Goal: Task Accomplishment & Management: Complete application form

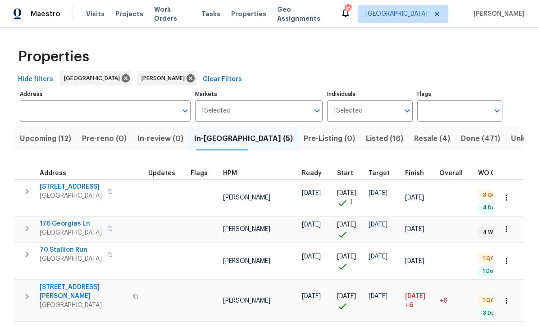
scroll to position [0, 0]
click at [58, 187] on span "188 Lost Lake Trl" at bounding box center [71, 187] width 62 height 9
click at [61, 220] on span "176 Georgias Ln" at bounding box center [71, 224] width 62 height 9
click at [60, 302] on span "Dallas, GA 30132" at bounding box center [84, 306] width 88 height 9
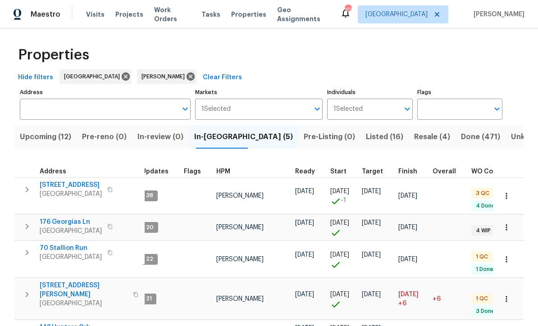
scroll to position [2, 0]
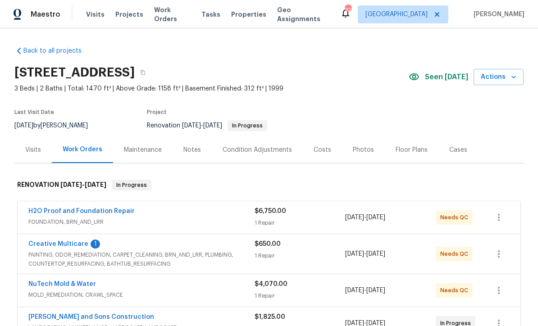
click at [50, 246] on link "Creative Multicare" at bounding box center [58, 244] width 60 height 6
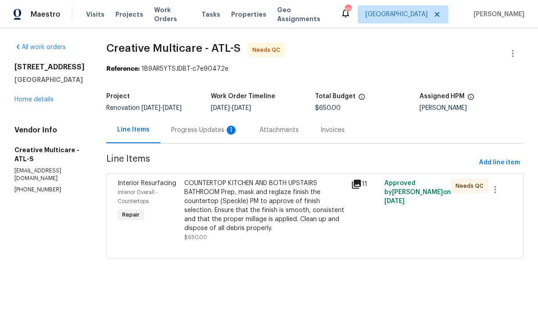
click at [210, 135] on div "Progress Updates 1" at bounding box center [204, 130] width 67 height 9
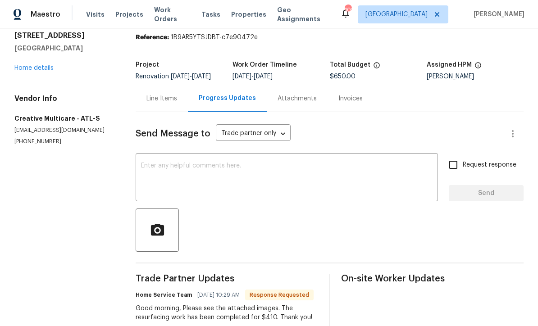
scroll to position [29, 0]
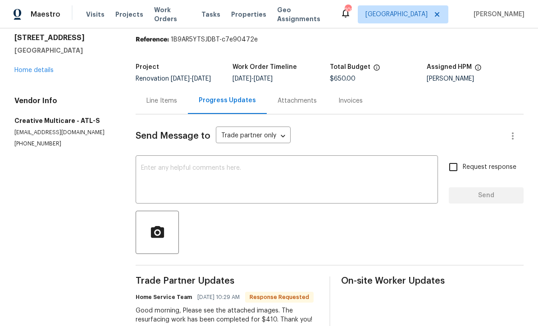
click at [163, 105] on div "Line Items" at bounding box center [161, 100] width 31 height 9
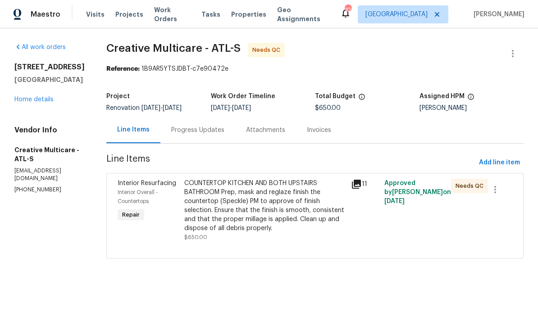
click at [252, 209] on div "COUNTERTOP KITCHEN AND BOTH UPSTAIRS BATHROOM Prep, mask and reglaze finish the…" at bounding box center [264, 206] width 161 height 54
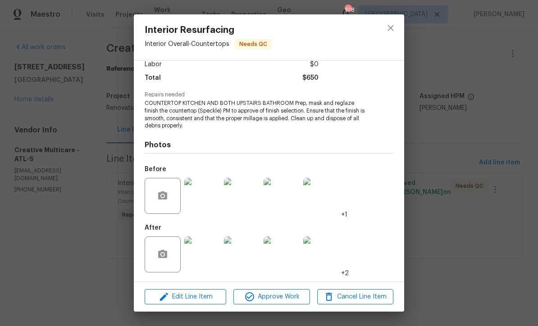
scroll to position [68, 0]
click at [201, 251] on img at bounding box center [202, 255] width 36 height 36
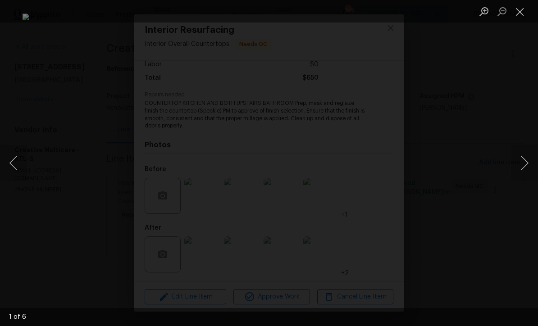
click at [528, 164] on button "Next image" at bounding box center [524, 163] width 27 height 36
click at [523, 162] on button "Next image" at bounding box center [524, 163] width 27 height 36
click at [524, 161] on button "Next image" at bounding box center [524, 163] width 27 height 36
click at [526, 161] on button "Next image" at bounding box center [524, 163] width 27 height 36
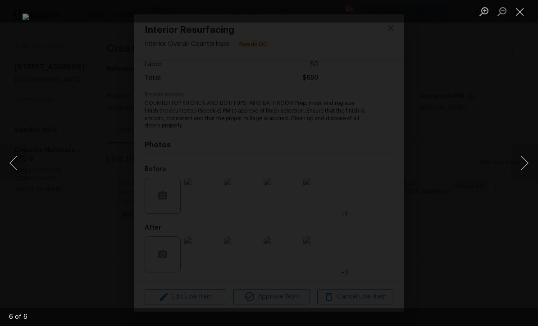
click at [521, 12] on button "Close lightbox" at bounding box center [520, 12] width 18 height 16
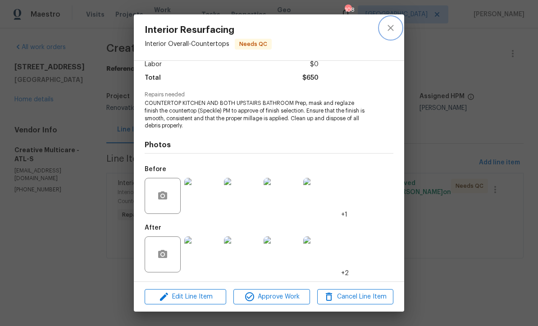
click at [393, 30] on icon "close" at bounding box center [391, 28] width 6 height 6
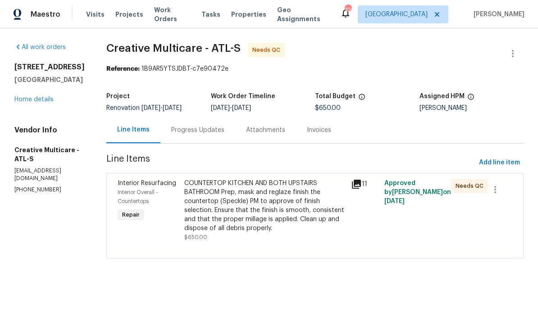
click at [212, 135] on div "Progress Updates" at bounding box center [197, 130] width 53 height 9
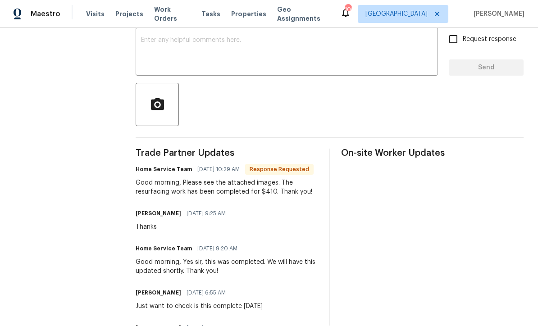
scroll to position [173, 0]
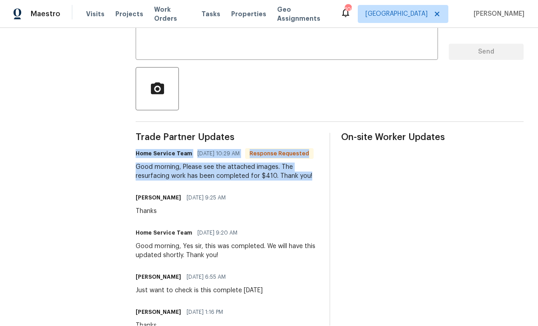
copy div "Home Service Team 09/08/2025 10:29 AM Response Requested Good morning, Please s…"
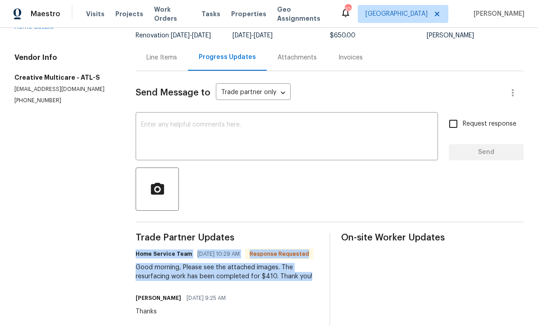
scroll to position [8, 0]
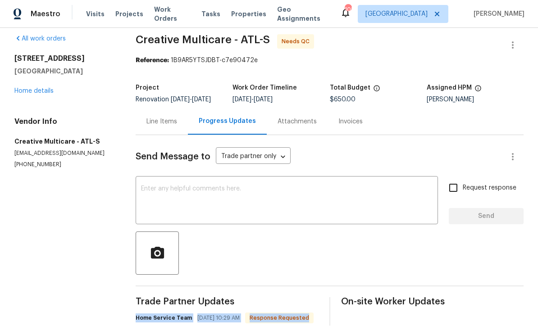
click at [160, 118] on div "Line Items" at bounding box center [161, 122] width 31 height 9
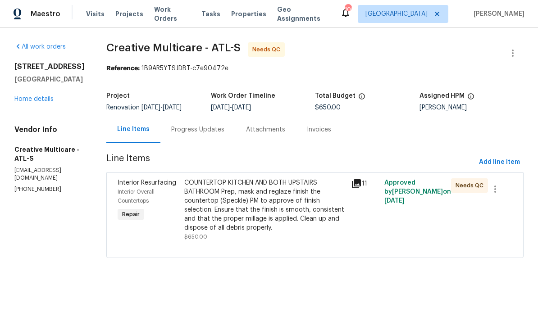
click at [234, 212] on div "COUNTERTOP KITCHEN AND BOTH UPSTAIRS BATHROOM Prep, mask and reglaze finish the…" at bounding box center [264, 206] width 161 height 54
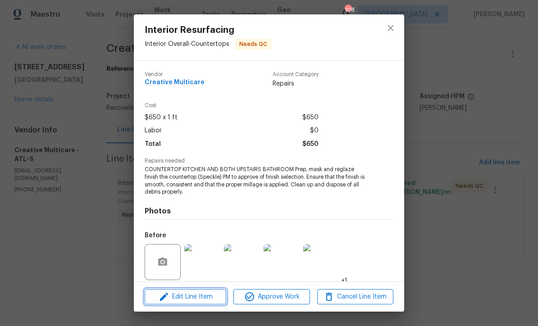
click at [183, 293] on span "Edit Line Item" at bounding box center [185, 297] width 76 height 11
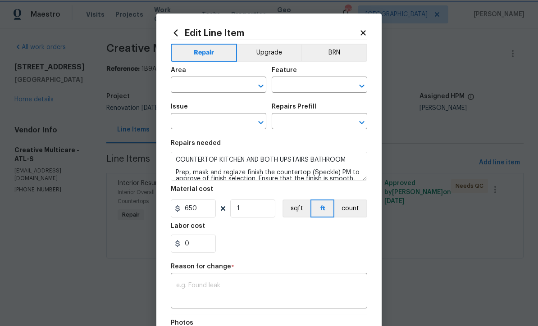
type input "Interior Overall"
type input "Countertops"
type input "Interior Resurfacing"
type input "Reglaze Countertop (Color) $30.00"
click at [203, 207] on input "650" at bounding box center [193, 209] width 45 height 18
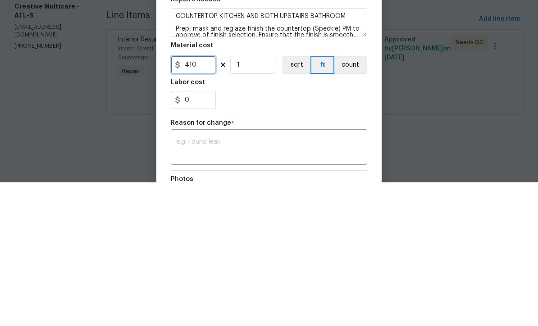
type input "410"
click at [242, 235] on div "0" at bounding box center [269, 244] width 196 height 18
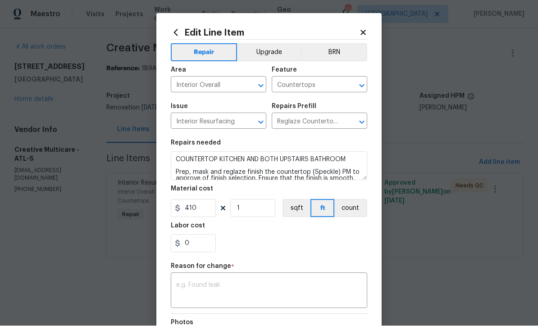
click at [178, 282] on div "x ​" at bounding box center [269, 291] width 196 height 33
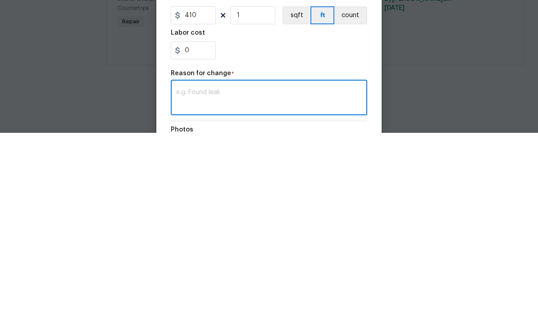
click at [178, 283] on textarea at bounding box center [269, 292] width 186 height 19
paste textarea "Home Service Team 09/08/2025 10:29 AM Response Requested Good morning, Please s…"
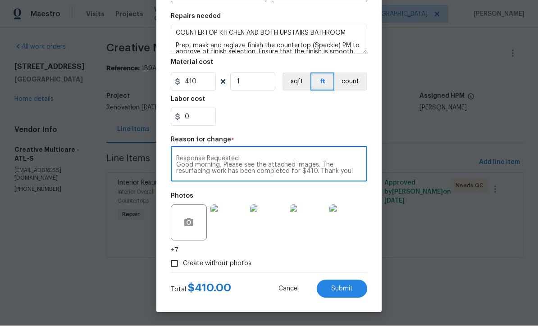
scroll to position [128, 0]
type textarea "Home Service Team 09/08/2025 10:29 AM Response Requested Good morning, Please s…"
click at [342, 288] on span "Submit" at bounding box center [342, 289] width 22 height 7
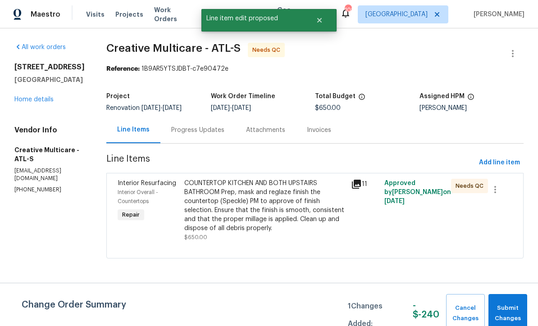
scroll to position [0, 0]
click at [507, 311] on span "Submit Changes" at bounding box center [508, 313] width 30 height 21
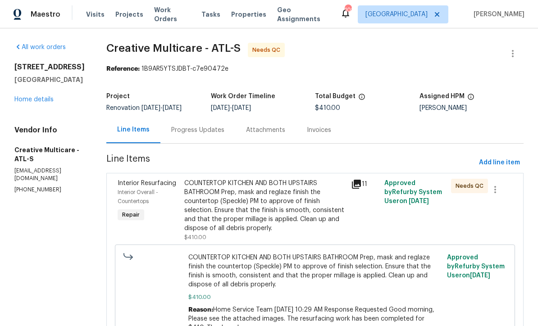
click at [215, 133] on div "Progress Updates" at bounding box center [197, 130] width 53 height 9
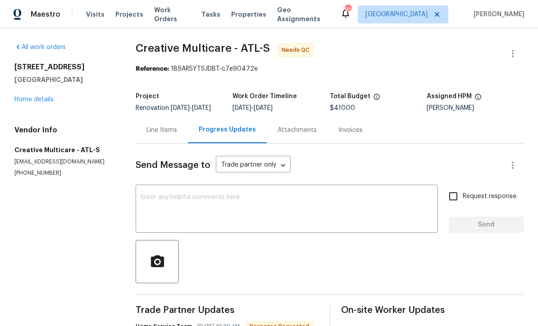
click at [147, 199] on div "x ​" at bounding box center [287, 210] width 302 height 46
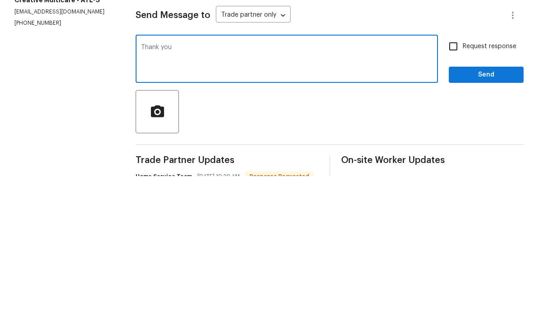
type textarea "Thank you"
click at [486, 219] on span "Send" at bounding box center [486, 224] width 60 height 11
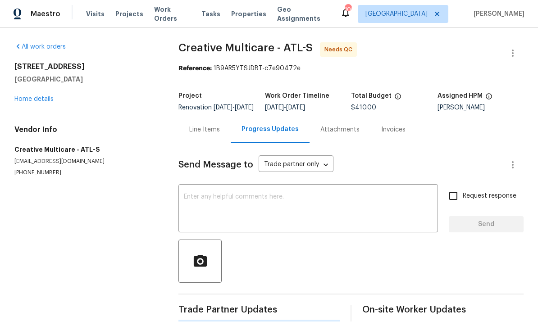
scroll to position [18, 0]
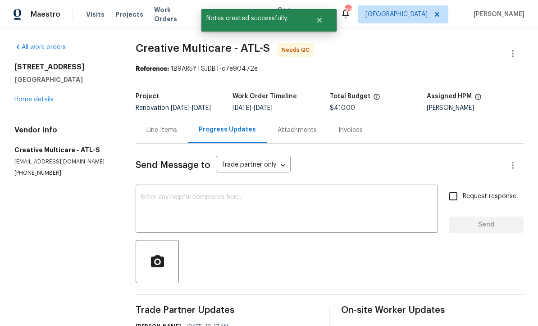
click at [163, 126] on div "Line Items" at bounding box center [161, 130] width 31 height 9
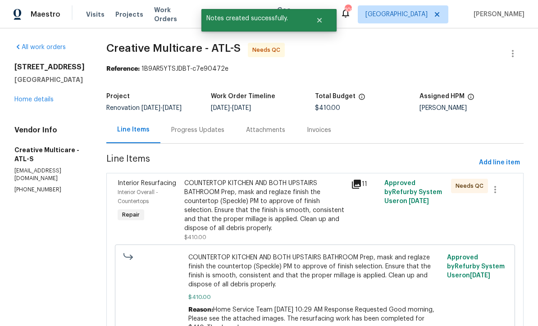
click at [236, 196] on div "COUNTERTOP KITCHEN AND BOTH UPSTAIRS BATHROOM Prep, mask and reglaze finish the…" at bounding box center [264, 206] width 161 height 54
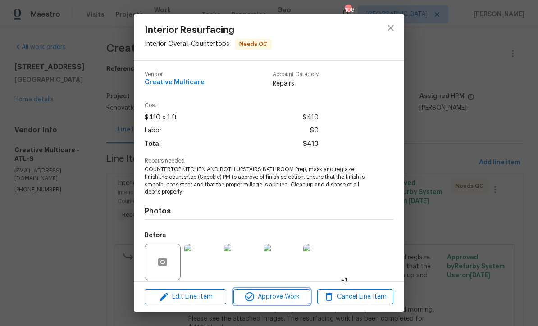
click at [270, 295] on span "Approve Work" at bounding box center [271, 297] width 71 height 11
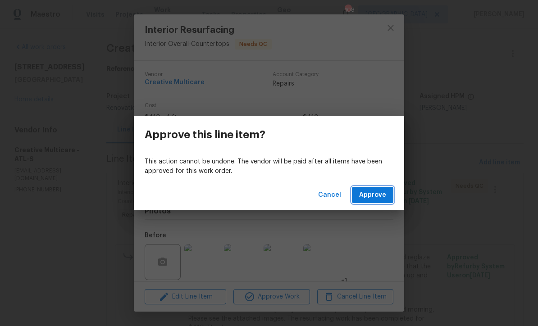
click at [374, 196] on span "Approve" at bounding box center [372, 195] width 27 height 11
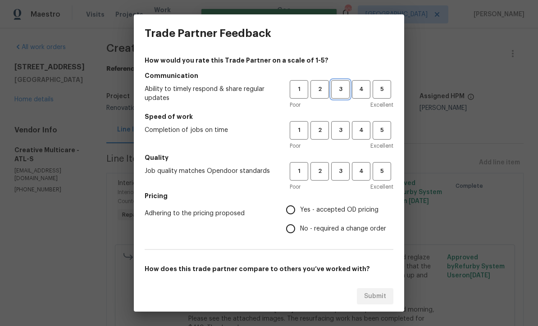
click at [340, 86] on span "3" at bounding box center [340, 89] width 17 height 10
click at [343, 126] on span "3" at bounding box center [340, 130] width 17 height 10
click at [342, 173] on span "3" at bounding box center [340, 171] width 17 height 10
click at [295, 209] on input "Yes - accepted OD pricing" at bounding box center [290, 210] width 19 height 19
radio input "true"
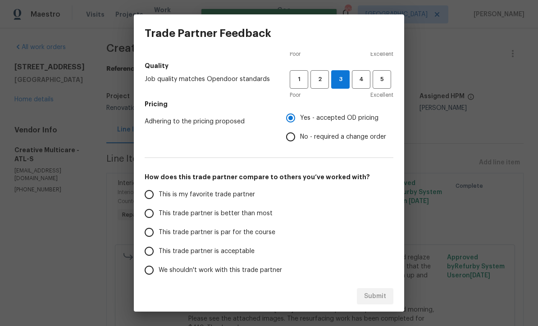
scroll to position [92, 0]
click at [146, 233] on input "This trade partner is par for the course" at bounding box center [149, 232] width 19 height 19
click at [377, 295] on span "Submit" at bounding box center [375, 296] width 22 height 11
radio input "true"
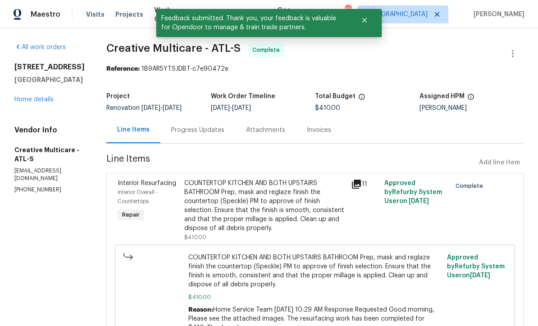
click at [33, 96] on link "Home details" at bounding box center [33, 99] width 39 height 6
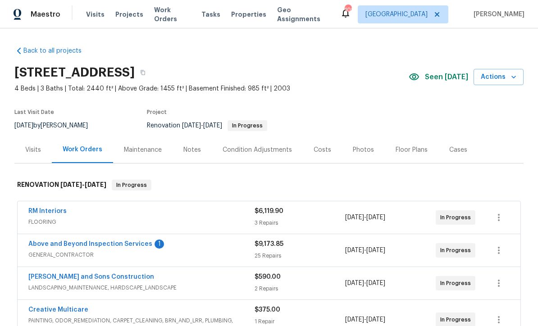
click at [78, 243] on link "Above and Beyond Inspection Services" at bounding box center [90, 244] width 124 height 6
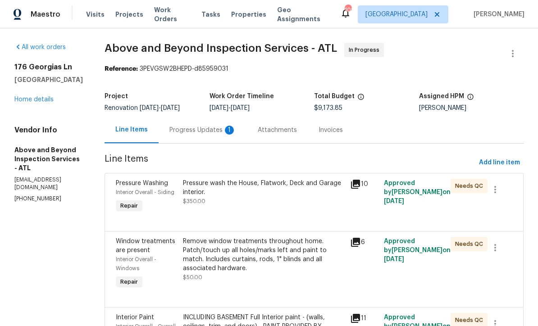
click at [220, 129] on div "Progress Updates 1" at bounding box center [202, 130] width 67 height 9
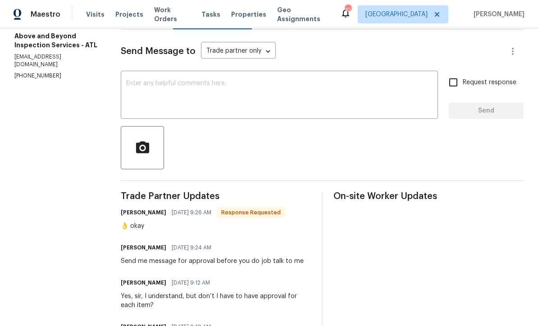
scroll to position [147, 0]
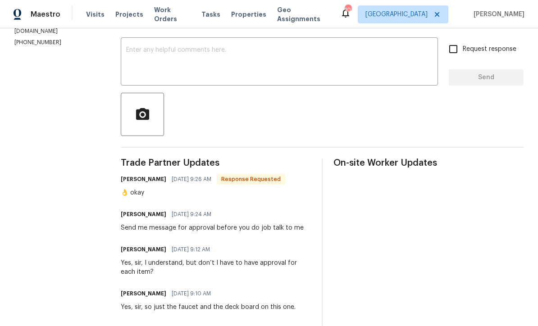
click at [152, 55] on textarea at bounding box center [279, 63] width 306 height 32
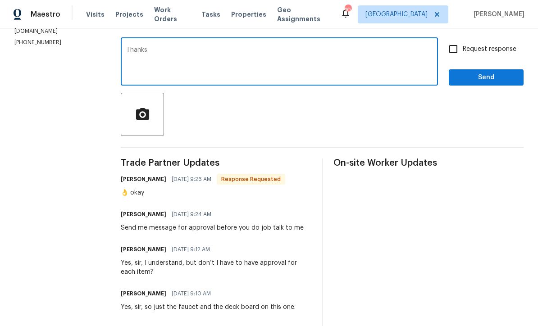
type textarea "Thanks"
click at [482, 77] on span "Send" at bounding box center [486, 77] width 60 height 11
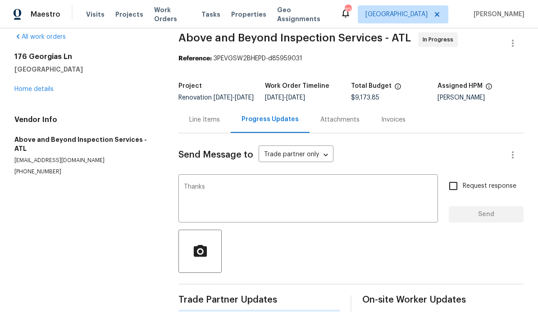
scroll to position [0, 0]
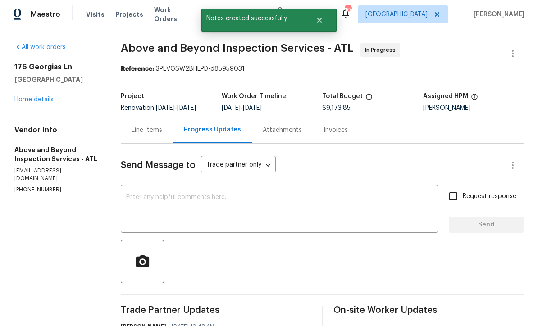
click at [25, 102] on link "Home details" at bounding box center [33, 99] width 39 height 6
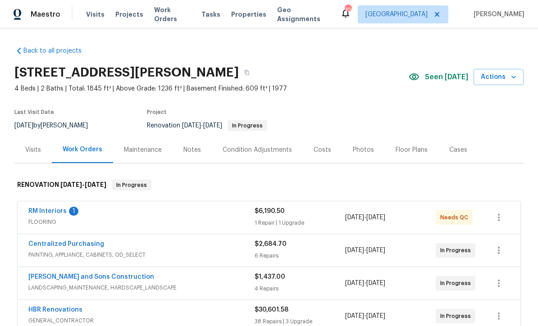
click at [43, 210] on link "RM Interiors" at bounding box center [47, 211] width 38 height 6
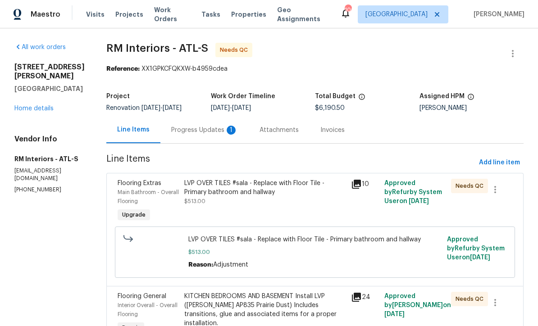
click at [187, 128] on div "Progress Updates 1" at bounding box center [204, 130] width 67 height 9
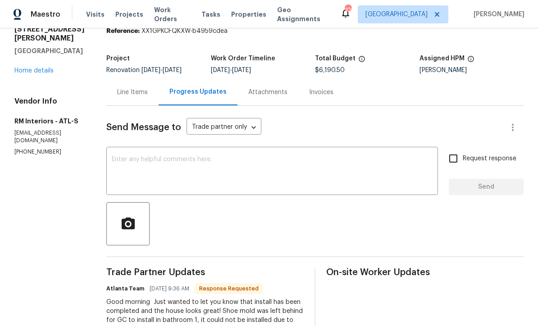
scroll to position [64, 0]
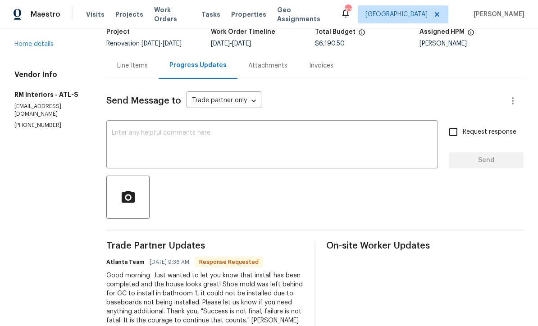
click at [109, 128] on div "x ​" at bounding box center [272, 146] width 332 height 46
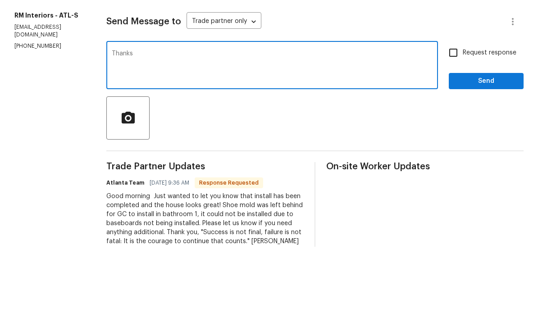
type textarea "Thanks"
click at [479, 155] on span "Send" at bounding box center [486, 160] width 60 height 11
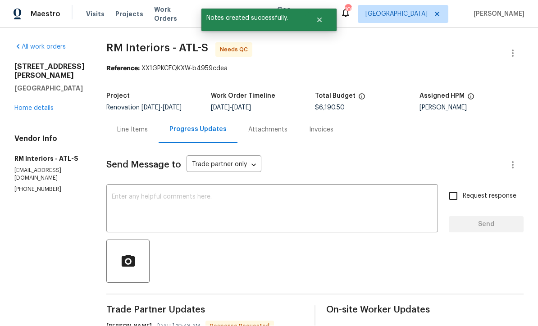
scroll to position [18, 0]
click at [119, 126] on div "Line Items" at bounding box center [132, 130] width 31 height 9
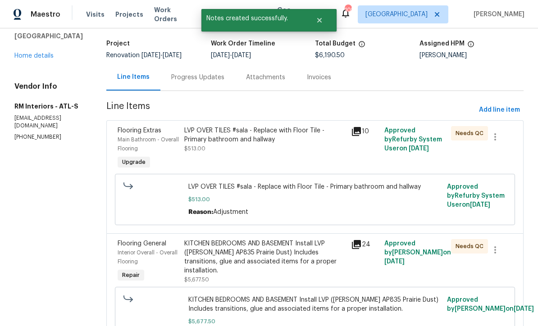
scroll to position [54, 0]
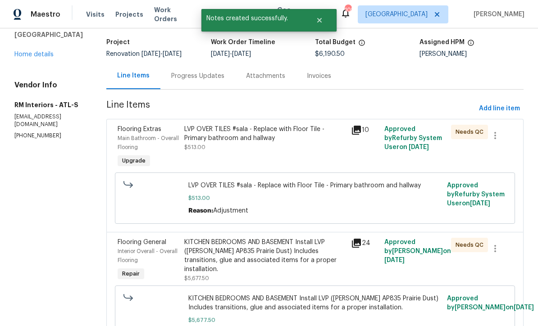
click at [214, 126] on div "LVP OVER TILES #sala - Replace with Floor Tile - Primary bathroom and hallway $…" at bounding box center [264, 138] width 161 height 27
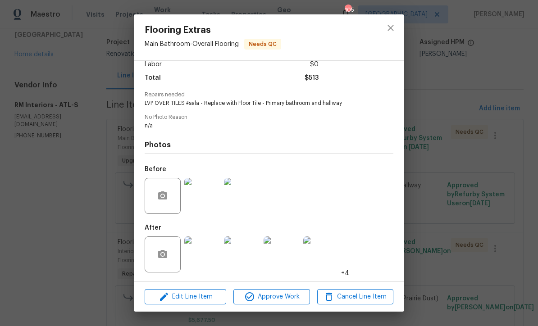
scroll to position [69, 0]
click at [206, 255] on img at bounding box center [202, 255] width 36 height 36
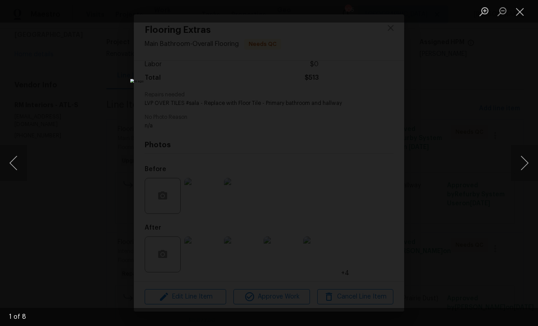
click at [525, 165] on button "Next image" at bounding box center [524, 163] width 27 height 36
click at [526, 166] on button "Next image" at bounding box center [524, 163] width 27 height 36
click at [526, 164] on button "Next image" at bounding box center [524, 163] width 27 height 36
click at [527, 163] on button "Next image" at bounding box center [524, 163] width 27 height 36
click at [527, 161] on button "Next image" at bounding box center [524, 163] width 27 height 36
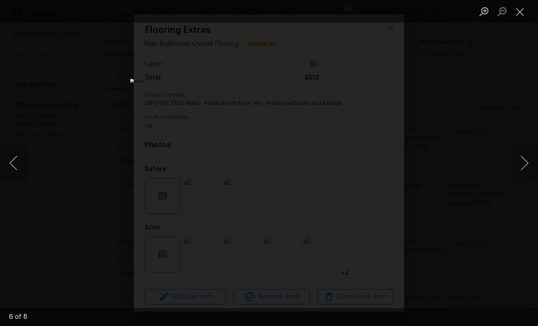
click at [527, 162] on button "Next image" at bounding box center [524, 163] width 27 height 36
click at [18, 157] on button "Previous image" at bounding box center [13, 163] width 27 height 36
click at [525, 165] on button "Next image" at bounding box center [524, 163] width 27 height 36
click at [527, 164] on button "Next image" at bounding box center [524, 163] width 27 height 36
click at [527, 161] on button "Next image" at bounding box center [524, 163] width 27 height 36
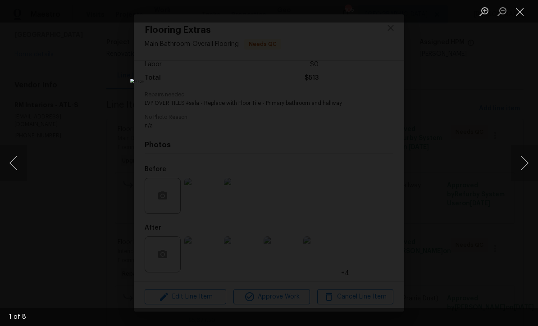
click at [527, 163] on button "Next image" at bounding box center [524, 163] width 27 height 36
click at [520, 15] on button "Close lightbox" at bounding box center [520, 12] width 18 height 16
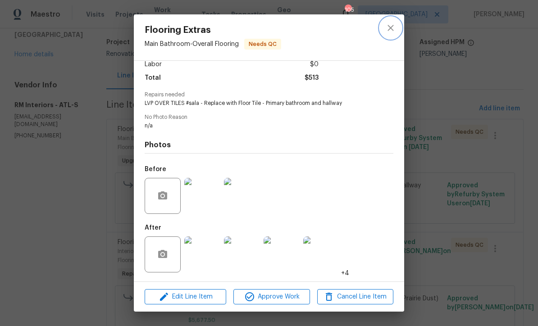
click at [396, 24] on icon "close" at bounding box center [390, 28] width 11 height 11
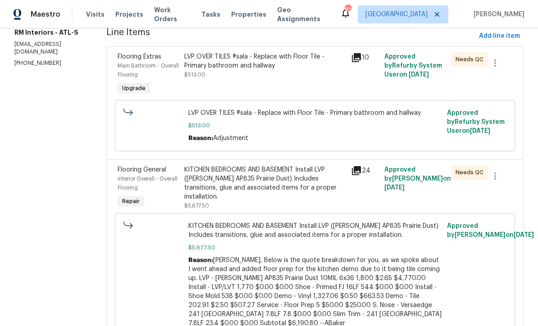
scroll to position [128, 0]
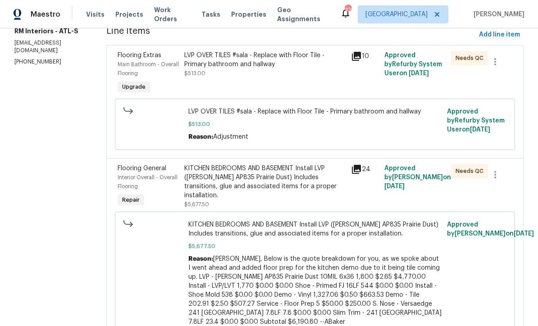
click at [251, 164] on div "KITCHEN BEDROOMS AND BASEMENT Install LVP (Knighton AP835 Prairie Dust) Include…" at bounding box center [264, 182] width 161 height 36
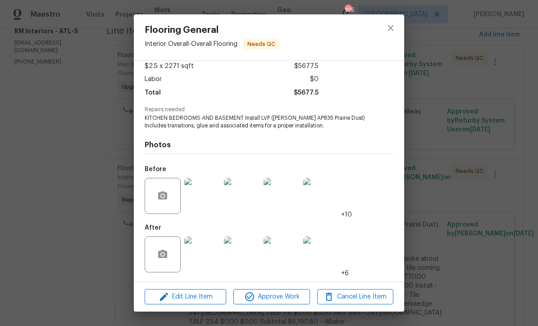
scroll to position [53, 0]
click at [205, 259] on img at bounding box center [202, 255] width 36 height 36
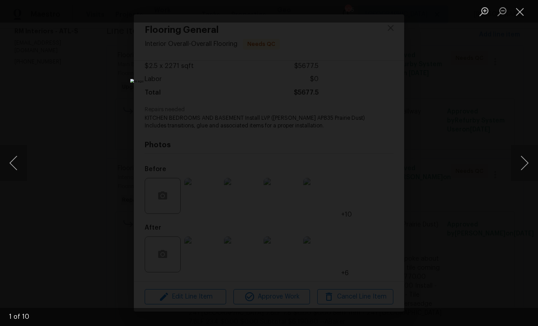
click at [522, 168] on button "Next image" at bounding box center [524, 163] width 27 height 36
click at [525, 169] on button "Next image" at bounding box center [524, 163] width 27 height 36
click at [525, 167] on button "Next image" at bounding box center [524, 163] width 27 height 36
click at [525, 166] on button "Next image" at bounding box center [524, 163] width 27 height 36
click at [525, 10] on button "Close lightbox" at bounding box center [520, 12] width 18 height 16
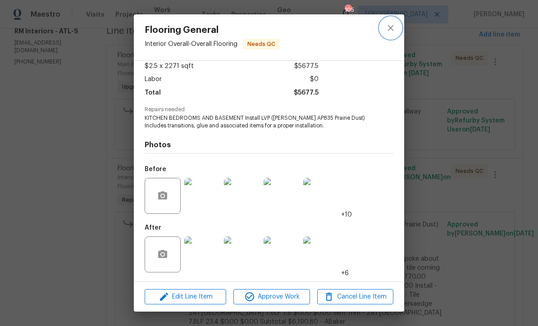
click at [388, 30] on icon "close" at bounding box center [391, 28] width 6 height 6
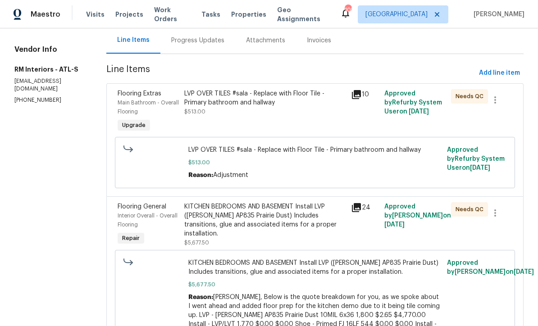
scroll to position [86, 0]
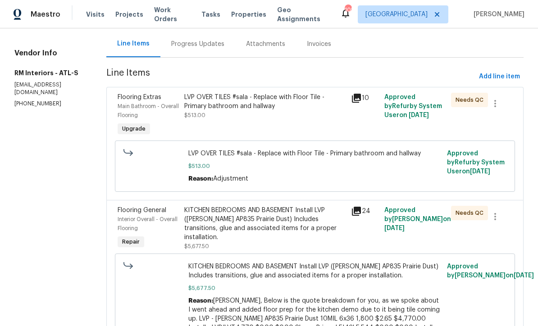
click at [212, 206] on div "KITCHEN BEDROOMS AND BASEMENT Install LVP (Knighton AP835 Prairie Dust) Include…" at bounding box center [264, 224] width 161 height 36
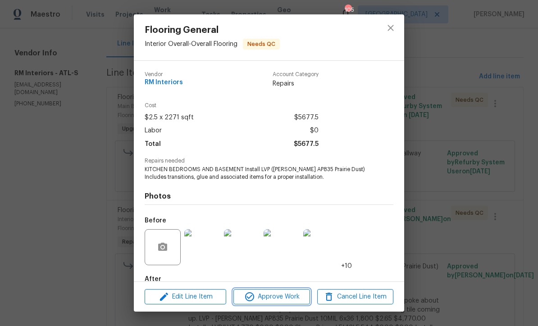
click at [259, 300] on span "Approve Work" at bounding box center [271, 297] width 71 height 11
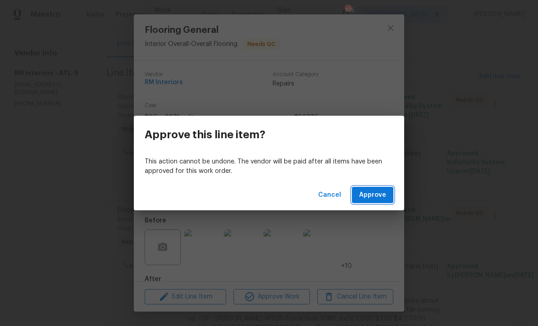
click at [373, 193] on span "Approve" at bounding box center [372, 195] width 27 height 11
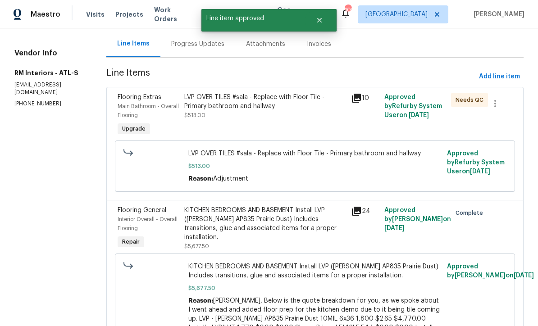
click at [228, 95] on div "LVP OVER TILES #sala - Replace with Floor Tile - Primary bathroom and hallway $…" at bounding box center [264, 106] width 161 height 27
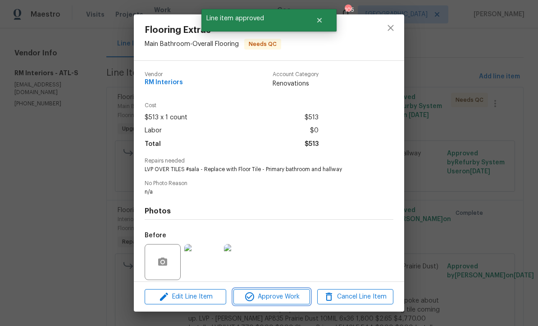
click at [258, 292] on span "Approve Work" at bounding box center [271, 297] width 71 height 11
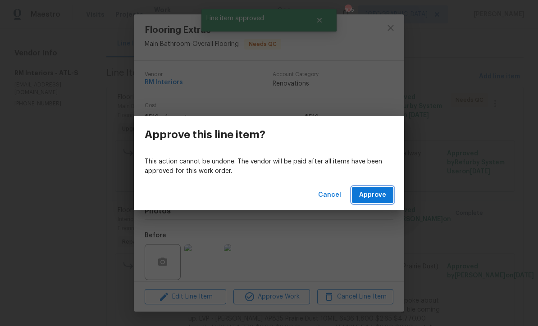
click at [371, 194] on span "Approve" at bounding box center [372, 195] width 27 height 11
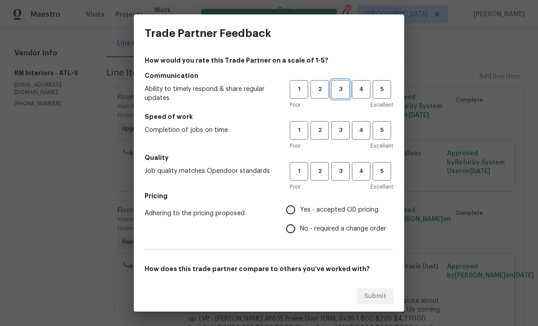
click at [340, 87] on span "3" at bounding box center [340, 89] width 17 height 10
click at [340, 134] on span "3" at bounding box center [340, 130] width 17 height 10
click at [344, 177] on button "3" at bounding box center [340, 171] width 18 height 18
click at [289, 207] on input "Yes - accepted OD pricing" at bounding box center [290, 210] width 19 height 19
radio input "true"
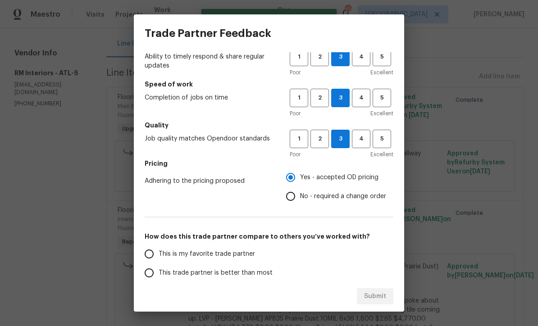
scroll to position [87, 0]
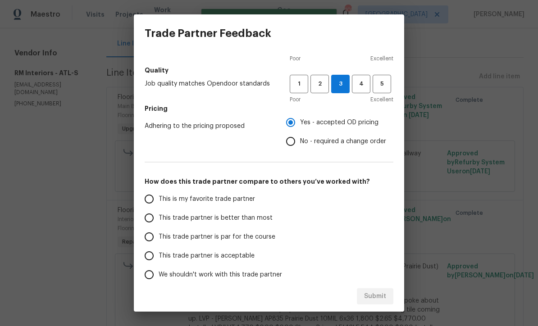
click at [146, 236] on input "This trade partner is par for the course" at bounding box center [149, 237] width 19 height 19
click at [368, 293] on span "Submit" at bounding box center [375, 296] width 22 height 11
radio input "true"
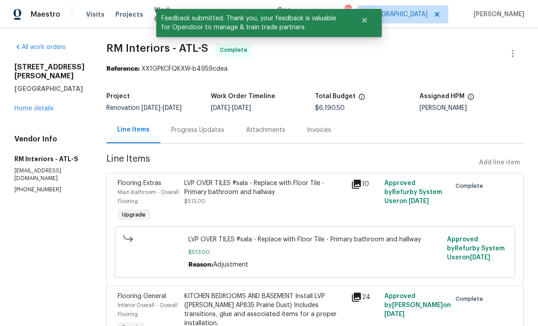
scroll to position [0, 0]
click at [26, 105] on link "Home details" at bounding box center [33, 108] width 39 height 6
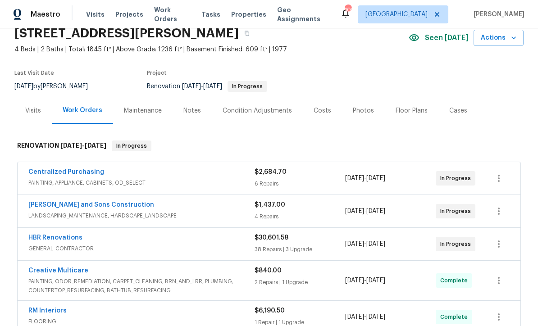
scroll to position [40, 0]
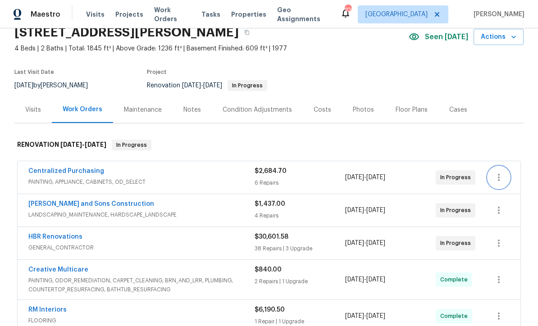
click at [504, 169] on button "button" at bounding box center [499, 178] width 22 height 22
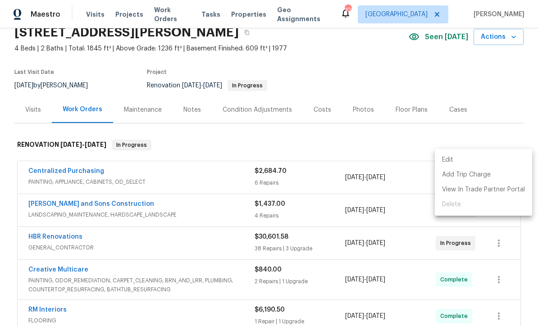
click at [516, 100] on div at bounding box center [269, 163] width 538 height 326
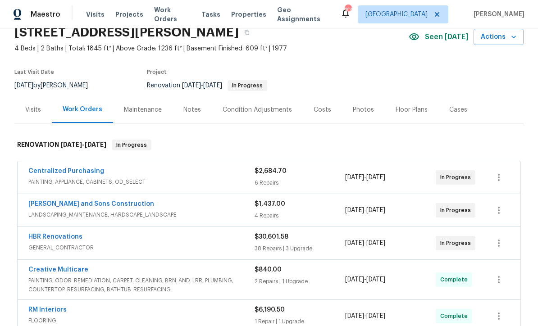
click at [48, 234] on link "HBR Renovations" at bounding box center [55, 237] width 54 height 6
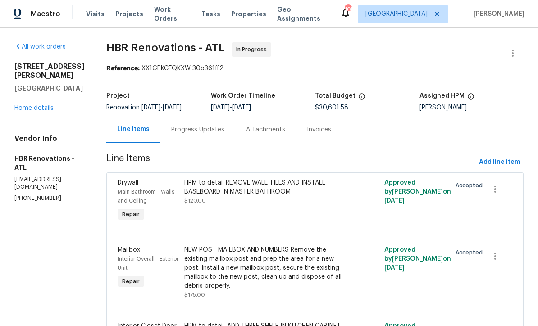
scroll to position [0, 0]
click at [183, 128] on div "Progress Updates" at bounding box center [197, 130] width 53 height 9
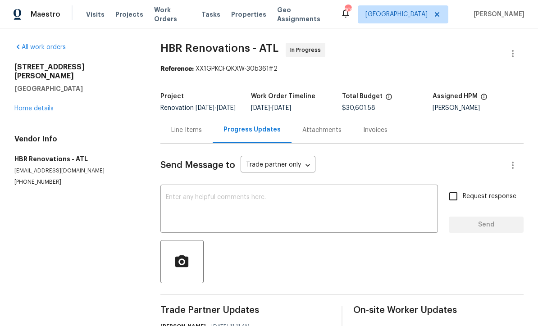
click at [173, 201] on textarea at bounding box center [299, 210] width 267 height 32
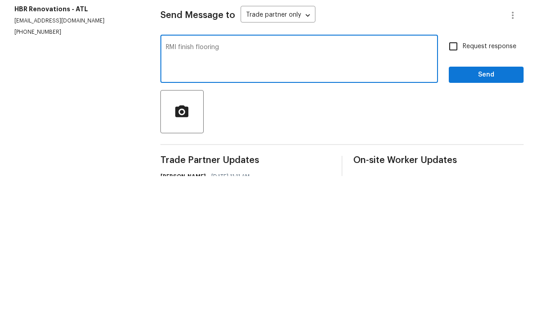
type textarea "RMI finish flooring"
click at [451, 187] on input "Request response" at bounding box center [453, 196] width 19 height 19
checkbox input "true"
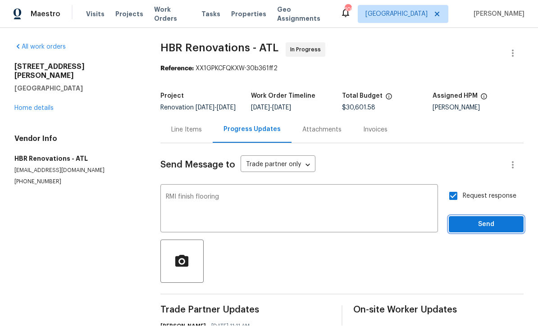
click at [476, 219] on span "Send" at bounding box center [486, 224] width 60 height 11
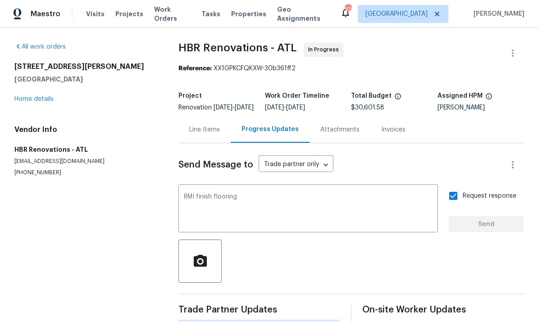
scroll to position [17, 0]
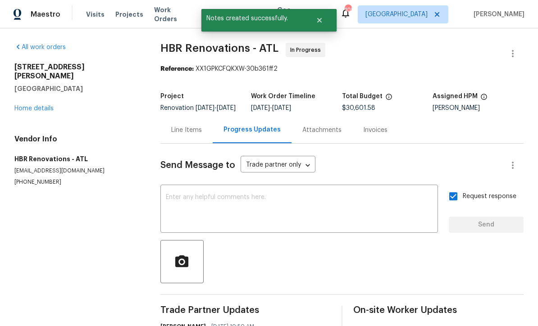
click at [30, 105] on link "Home details" at bounding box center [33, 108] width 39 height 6
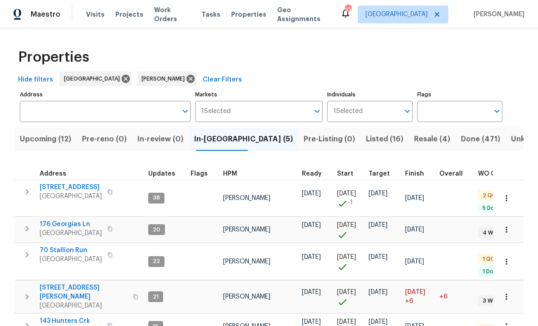
click at [37, 136] on span "Upcoming (12)" at bounding box center [45, 139] width 51 height 13
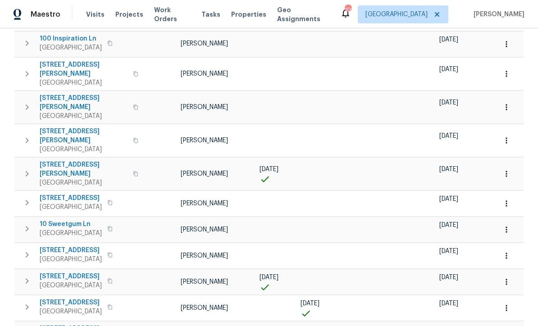
scroll to position [181, 0]
click at [62, 299] on span "132 Highland Dr" at bounding box center [71, 303] width 62 height 9
click at [514, 299] on button "button" at bounding box center [507, 309] width 20 height 20
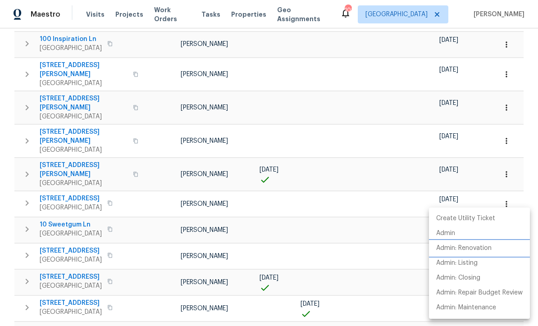
click at [486, 250] on p "Admin: Renovation" at bounding box center [463, 248] width 55 height 9
click at [524, 102] on div at bounding box center [269, 163] width 538 height 326
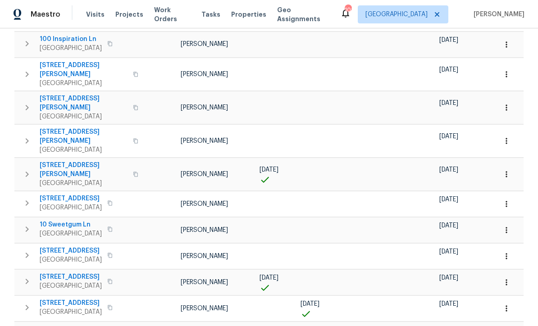
click at [509, 304] on icon "button" at bounding box center [506, 308] width 9 height 9
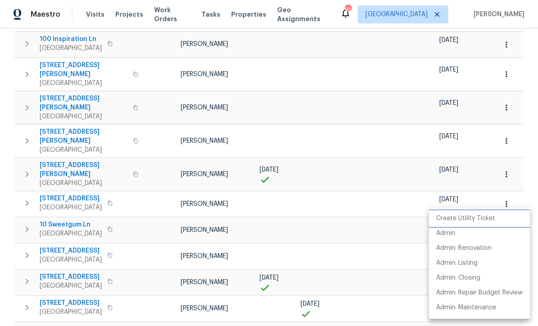
click at [489, 215] on p "Create Utility Ticket" at bounding box center [465, 218] width 59 height 9
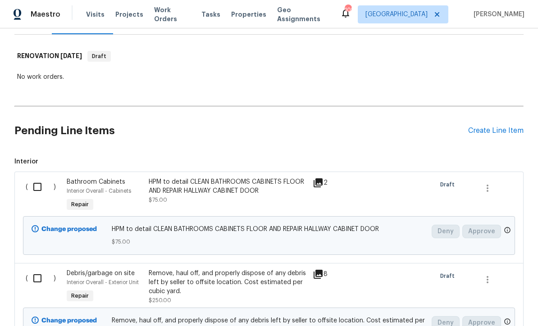
scroll to position [197, 0]
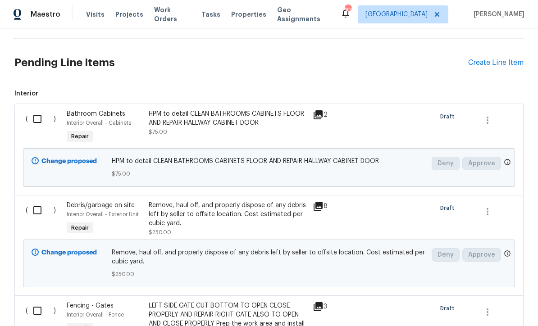
click at [37, 118] on input "checkbox" at bounding box center [41, 119] width 26 height 19
checkbox input "true"
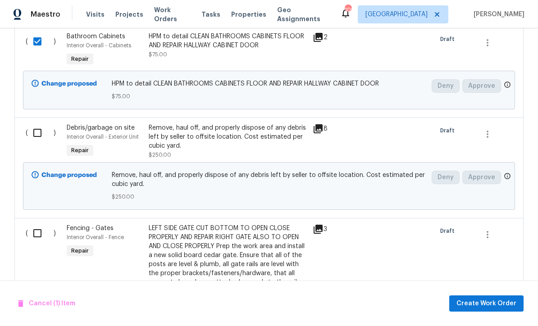
scroll to position [278, 0]
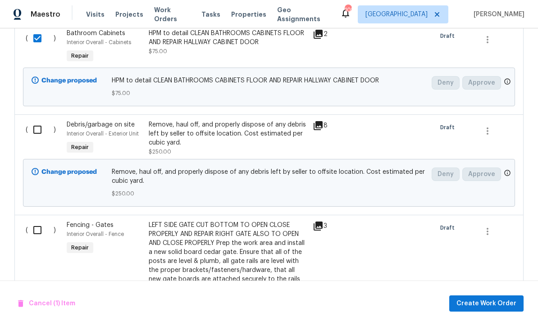
click at [39, 132] on input "checkbox" at bounding box center [41, 129] width 26 height 19
checkbox input "true"
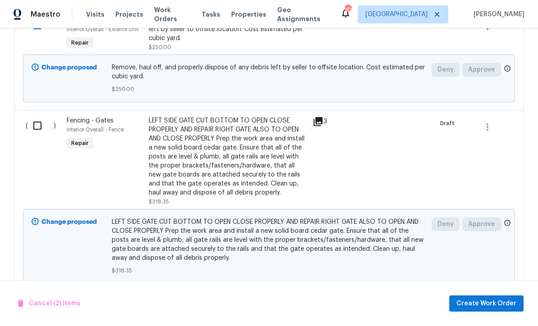
scroll to position [382, 0]
click at [38, 123] on input "checkbox" at bounding box center [41, 125] width 26 height 19
checkbox input "true"
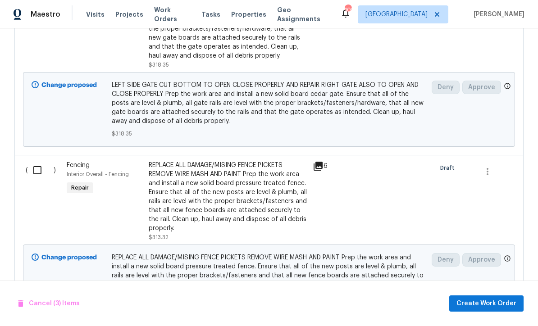
scroll to position [555, 0]
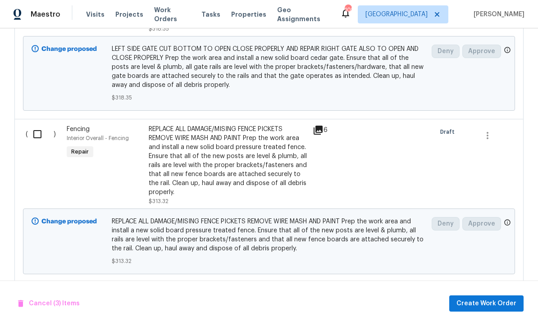
click at [37, 135] on input "checkbox" at bounding box center [41, 134] width 26 height 19
checkbox input "true"
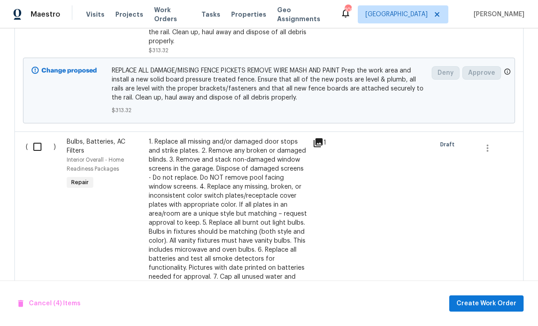
scroll to position [734, 0]
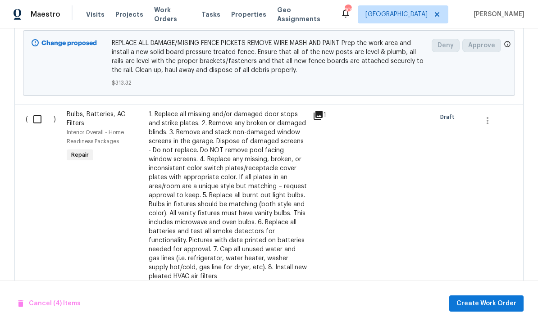
click at [34, 121] on input "checkbox" at bounding box center [41, 119] width 26 height 19
checkbox input "true"
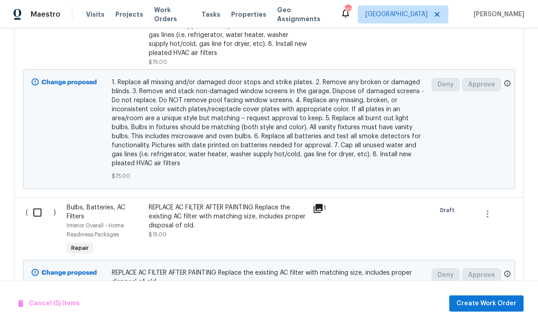
scroll to position [956, 0]
click at [38, 215] on input "checkbox" at bounding box center [41, 213] width 26 height 19
checkbox input "true"
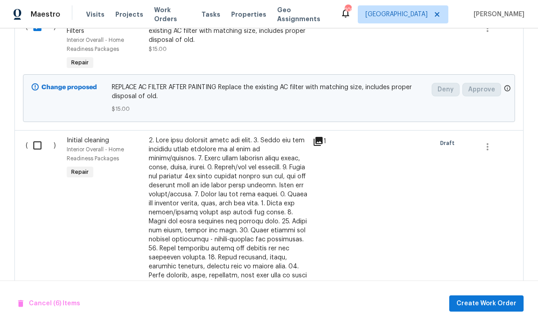
scroll to position [1147, 0]
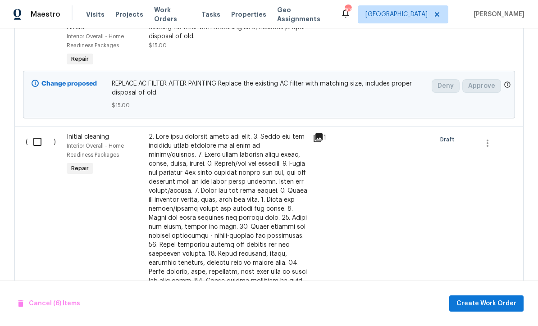
click at [36, 146] on input "checkbox" at bounding box center [41, 141] width 26 height 19
checkbox input "true"
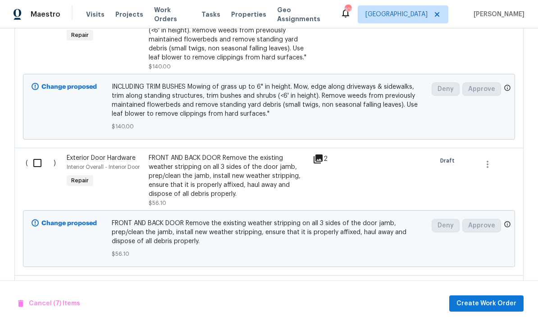
scroll to position [1696, 0]
click at [37, 157] on input "checkbox" at bounding box center [41, 162] width 26 height 19
checkbox input "true"
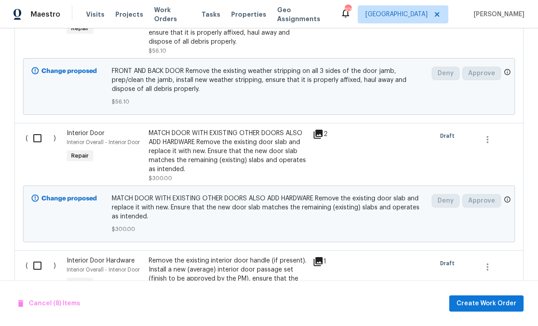
scroll to position [1859, 0]
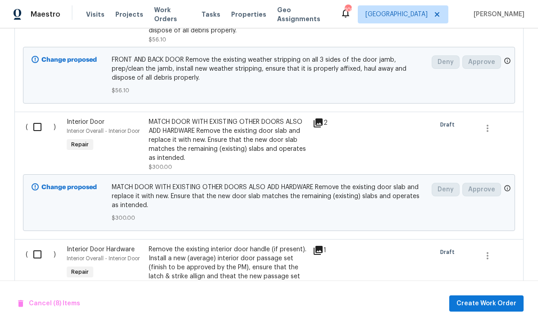
click at [38, 123] on input "checkbox" at bounding box center [41, 127] width 26 height 19
checkbox input "true"
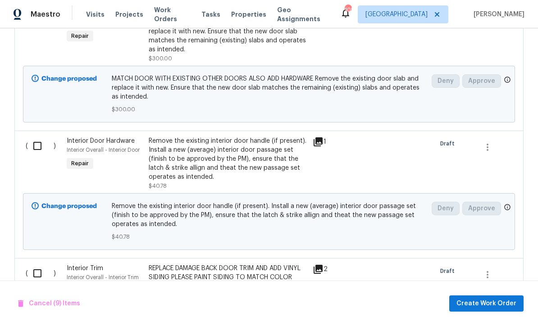
scroll to position [1969, 0]
click at [41, 141] on input "checkbox" at bounding box center [41, 145] width 26 height 19
checkbox input "true"
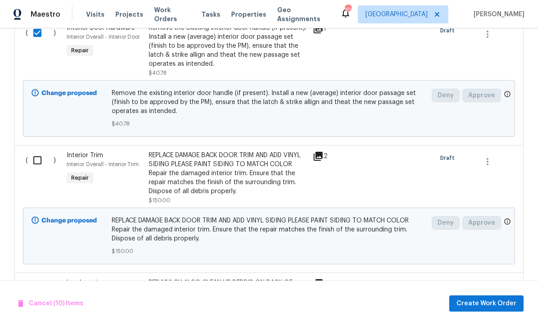
scroll to position [2087, 0]
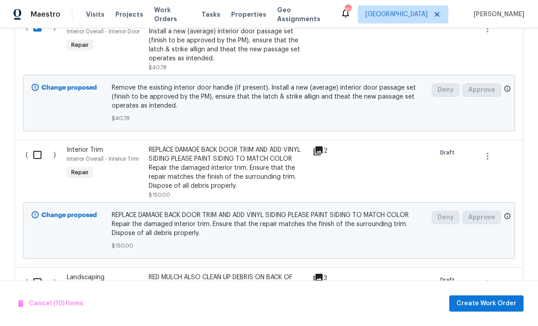
click at [33, 152] on input "checkbox" at bounding box center [41, 155] width 26 height 19
checkbox input "true"
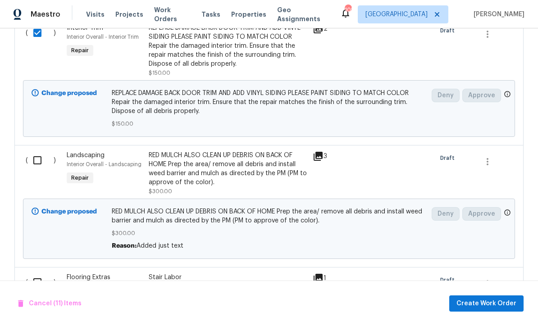
scroll to position [2235, 0]
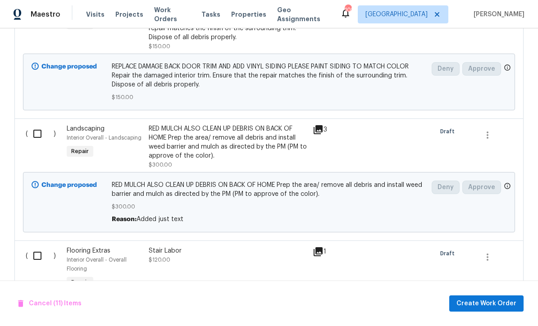
click at [36, 129] on input "checkbox" at bounding box center [41, 133] width 26 height 19
click at [35, 131] on input "checkbox" at bounding box center [41, 133] width 26 height 19
checkbox input "false"
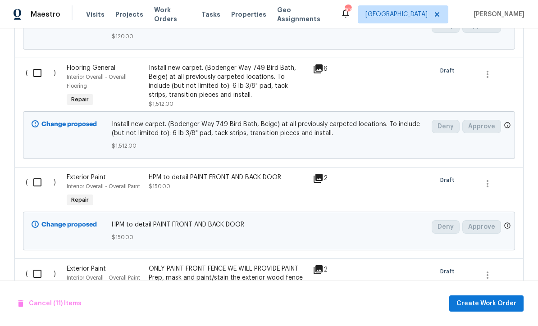
scroll to position [2522, 0]
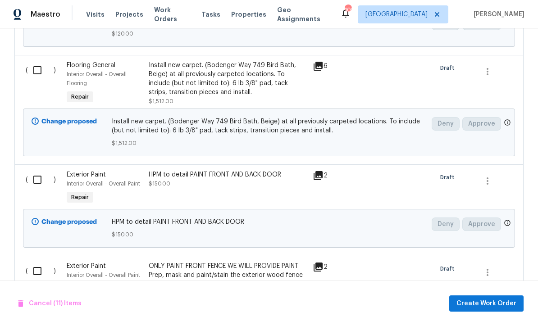
click at [38, 181] on input "checkbox" at bounding box center [41, 179] width 26 height 19
checkbox input "true"
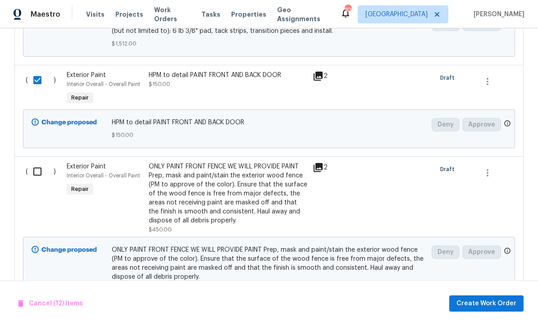
scroll to position [2624, 0]
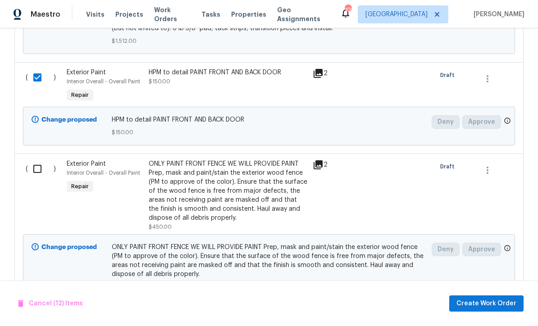
click at [38, 168] on input "checkbox" at bounding box center [41, 169] width 26 height 19
checkbox input "true"
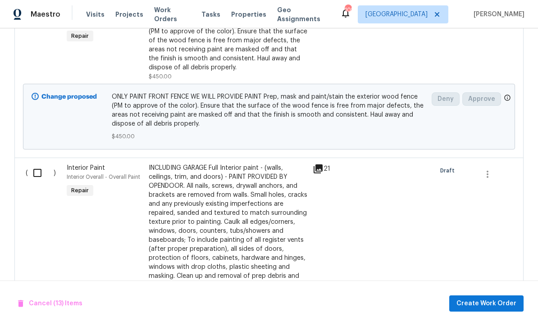
scroll to position [2776, 0]
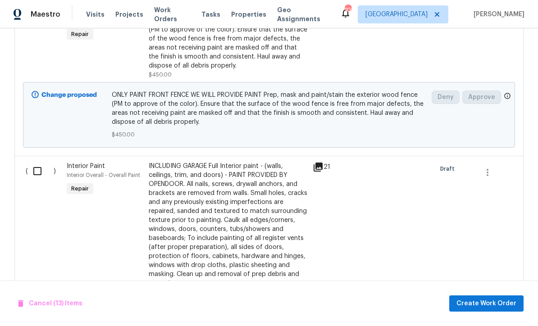
click at [37, 173] on input "checkbox" at bounding box center [41, 171] width 26 height 19
checkbox input "true"
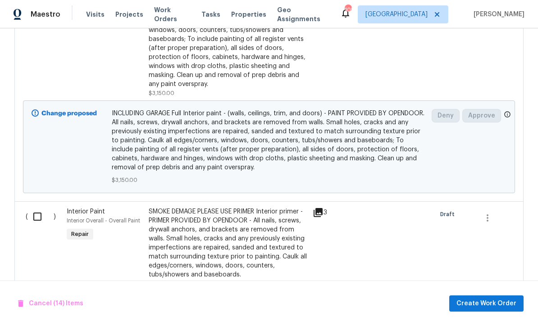
scroll to position [2985, 0]
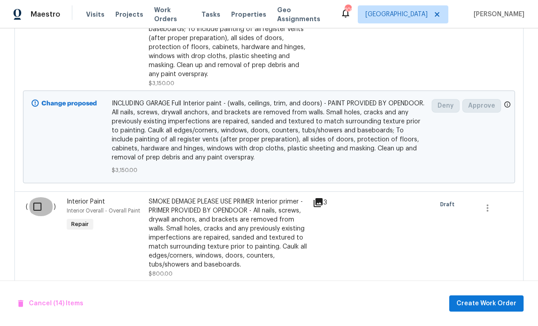
click at [35, 209] on input "checkbox" at bounding box center [41, 206] width 26 height 19
checkbox input "true"
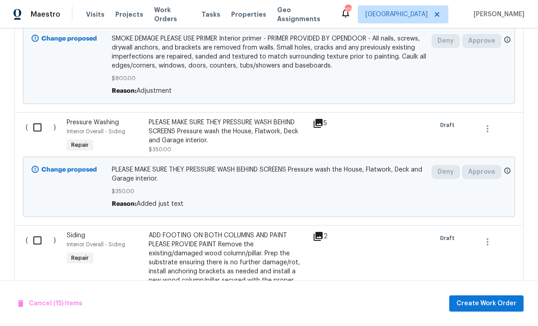
scroll to position [3246, 0]
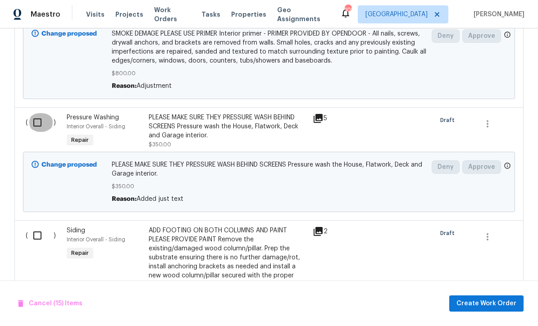
click at [37, 123] on input "checkbox" at bounding box center [41, 122] width 26 height 19
checkbox input "true"
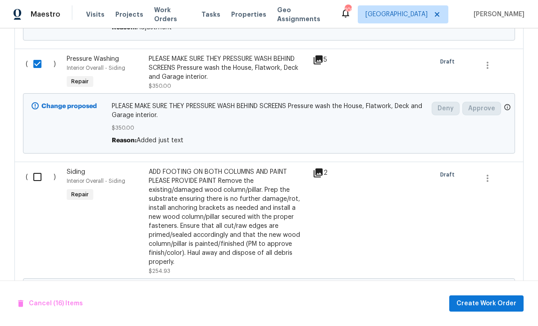
scroll to position [3305, 0]
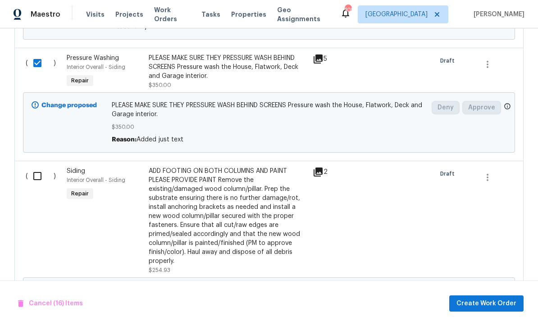
click at [34, 178] on input "checkbox" at bounding box center [41, 176] width 26 height 19
checkbox input "true"
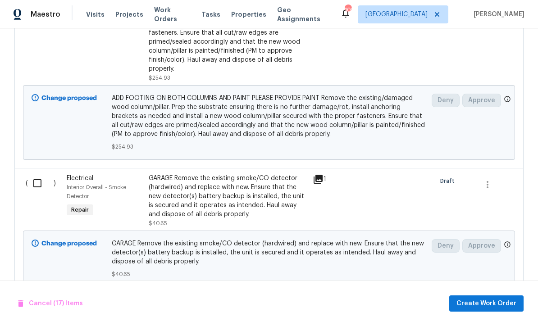
scroll to position [3500, 0]
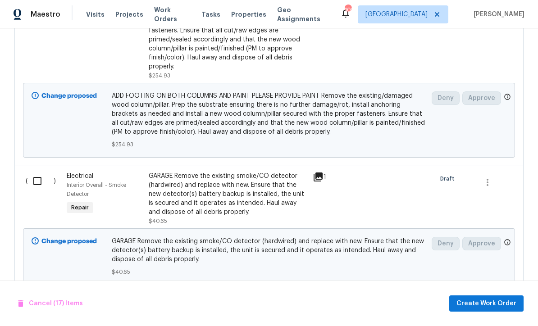
click at [36, 183] on input "checkbox" at bounding box center [41, 181] width 26 height 19
checkbox input "true"
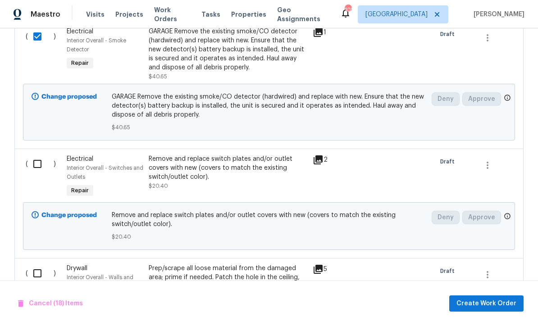
scroll to position [3676, 0]
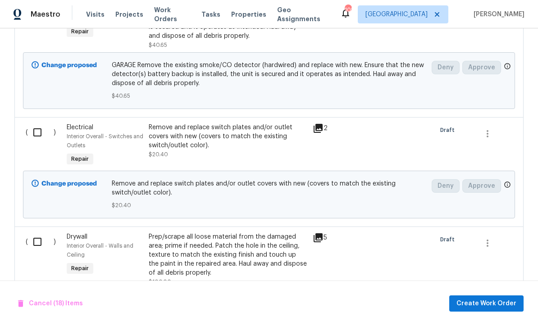
click at [33, 134] on input "checkbox" at bounding box center [41, 132] width 26 height 19
checkbox input "true"
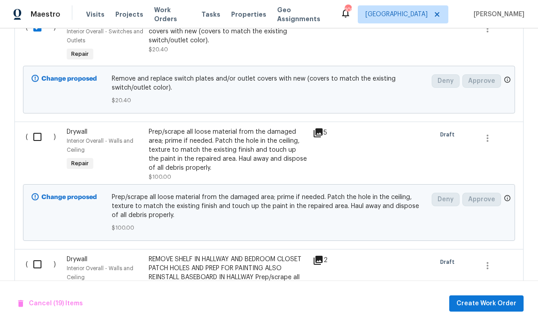
scroll to position [3796, 0]
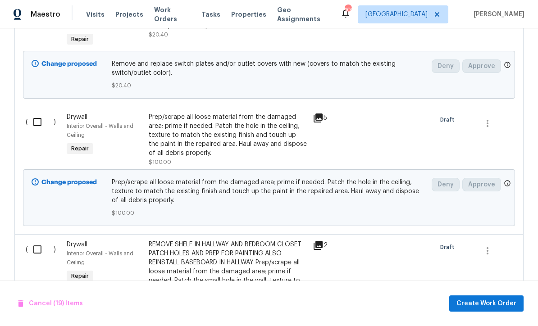
click at [34, 128] on input "checkbox" at bounding box center [41, 122] width 26 height 19
checkbox input "true"
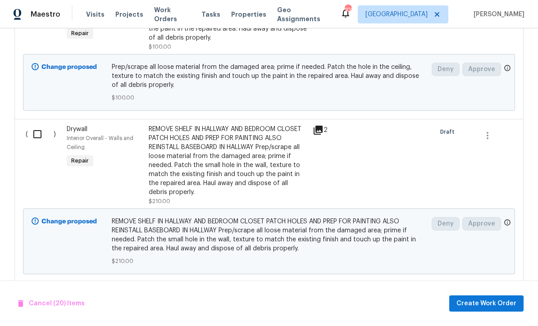
scroll to position [3929, 0]
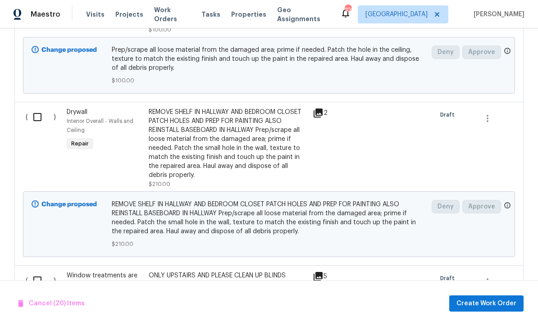
click at [32, 119] on input "checkbox" at bounding box center [41, 117] width 26 height 19
checkbox input "true"
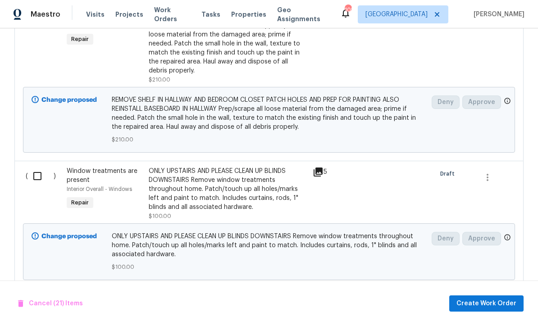
scroll to position [4033, 0]
click at [34, 180] on input "checkbox" at bounding box center [41, 176] width 26 height 19
checkbox input "true"
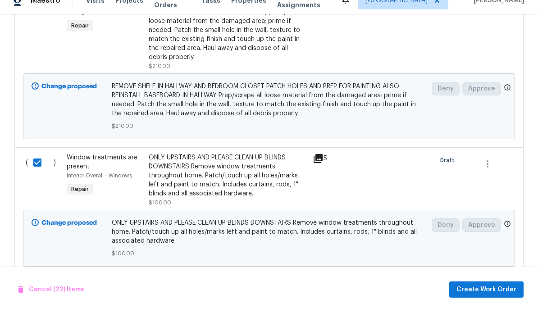
scroll to position [0, 0]
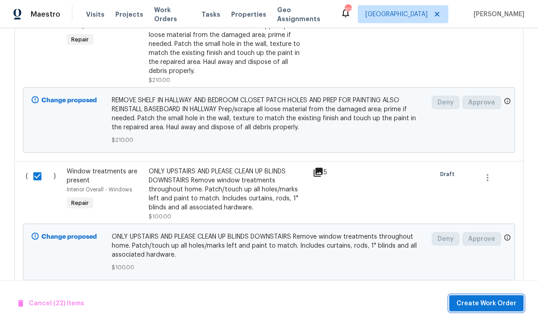
click at [490, 312] on button "Create Work Order" at bounding box center [486, 304] width 74 height 17
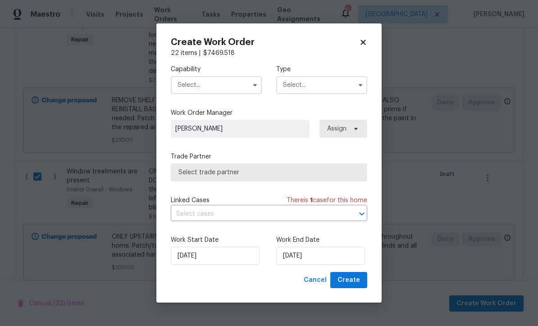
click at [196, 94] on input "text" at bounding box center [216, 85] width 91 height 18
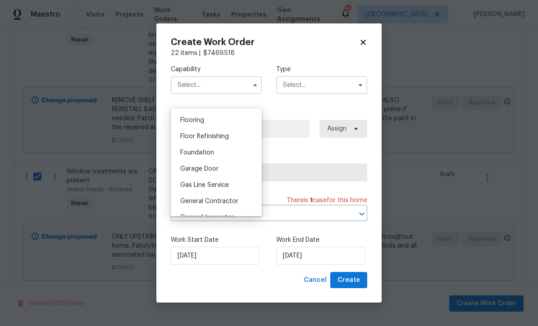
scroll to position [361, 0]
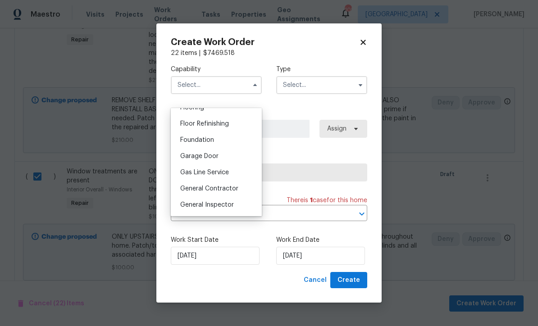
click at [199, 191] on span "General Contractor" at bounding box center [209, 189] width 58 height 6
type input "General Contractor"
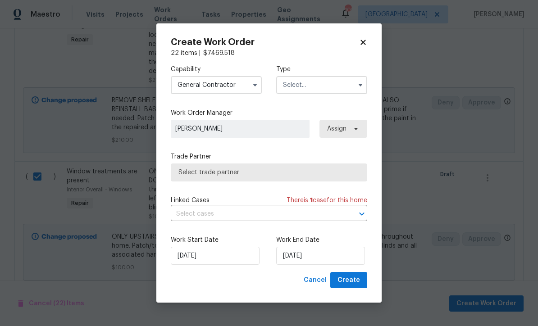
click at [298, 94] on input "text" at bounding box center [321, 85] width 91 height 18
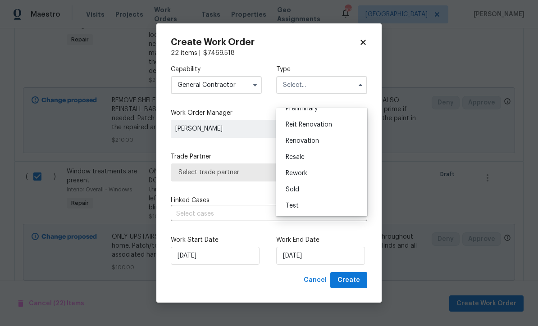
scroll to position [205, 0]
click at [297, 141] on span "Renovation" at bounding box center [302, 141] width 33 height 6
type input "Renovation"
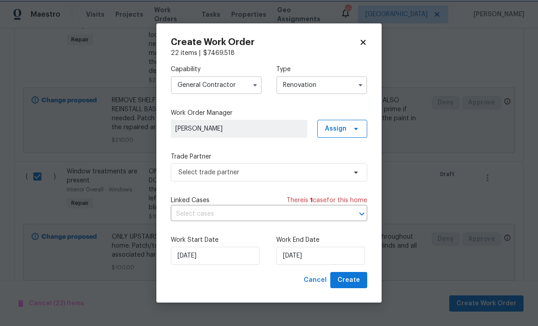
scroll to position [0, 0]
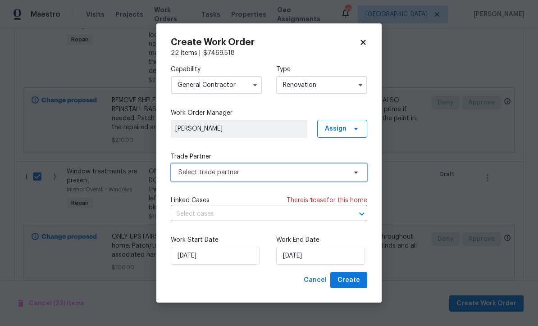
click at [192, 177] on span "Select trade partner" at bounding box center [262, 172] width 168 height 9
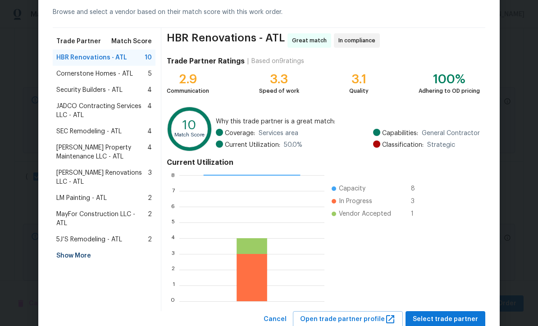
scroll to position [41, 0]
click at [438, 316] on span "Select trade partner" at bounding box center [445, 320] width 65 height 11
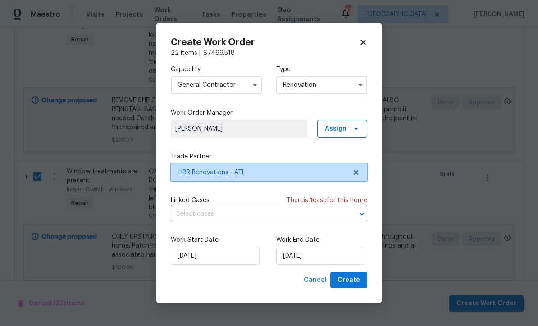
scroll to position [0, 0]
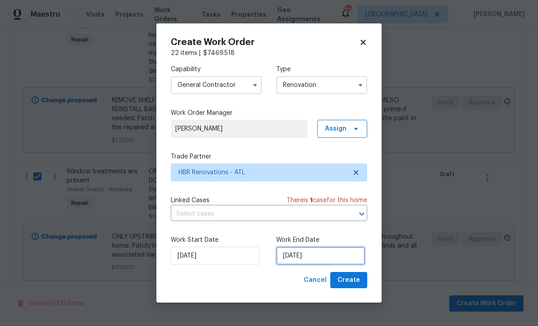
click at [286, 265] on input "[DATE]" at bounding box center [320, 256] width 89 height 18
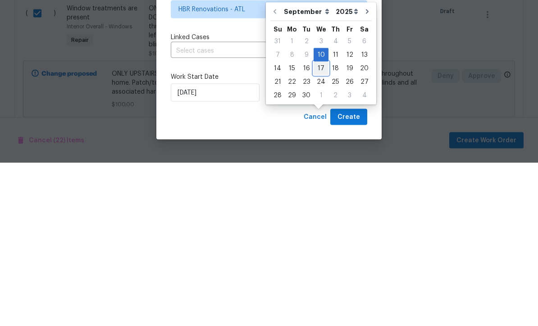
click at [320, 225] on div "17" at bounding box center [321, 231] width 15 height 13
type input "9/17/2025"
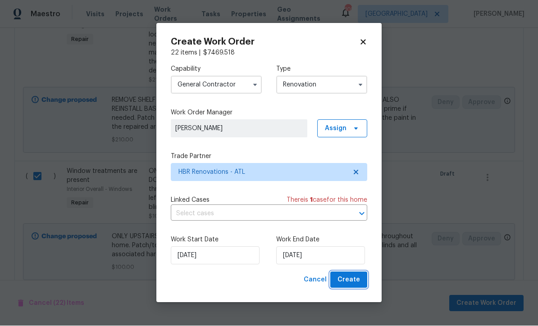
click at [353, 286] on span "Create" at bounding box center [349, 280] width 23 height 11
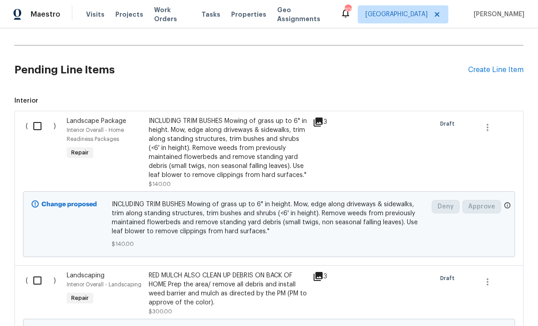
scroll to position [219, 0]
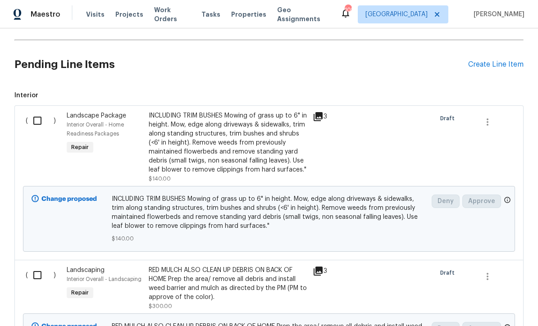
click at [32, 119] on input "checkbox" at bounding box center [41, 120] width 26 height 19
checkbox input "true"
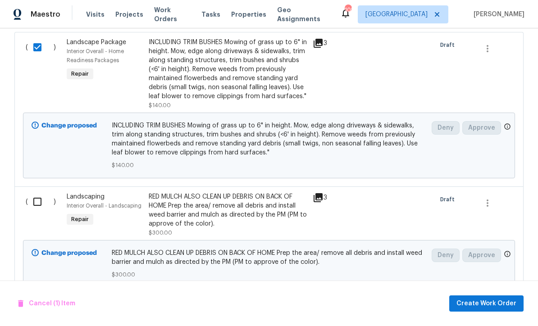
scroll to position [293, 0]
click at [34, 200] on input "checkbox" at bounding box center [41, 201] width 26 height 19
checkbox input "true"
click at [483, 301] on span "Create Work Order" at bounding box center [487, 303] width 60 height 11
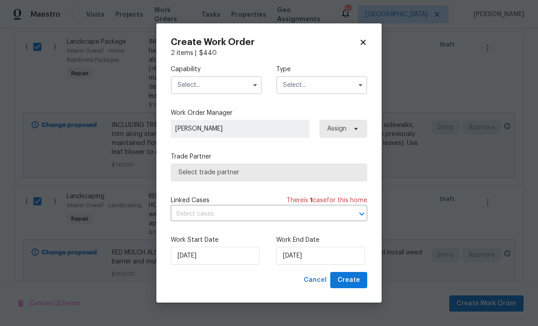
click at [193, 82] on input "text" at bounding box center [216, 85] width 91 height 18
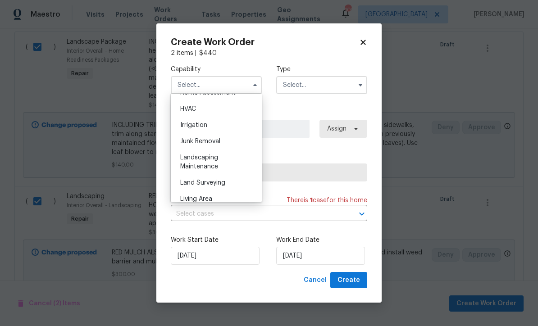
scroll to position [542, 0]
click at [193, 158] on span "Landscaping Maintenance" at bounding box center [199, 159] width 38 height 15
type input "Landscaping Maintenance"
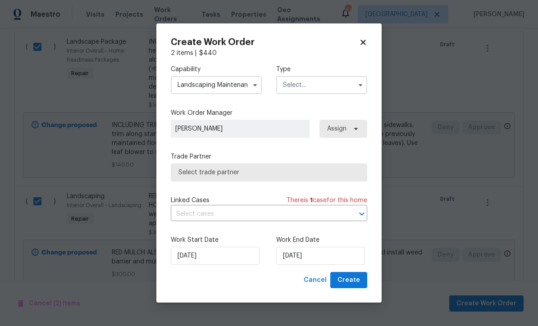
click at [292, 85] on input "text" at bounding box center [321, 85] width 91 height 18
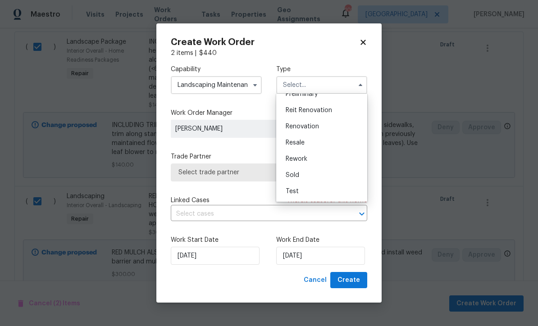
scroll to position [205, 0]
click at [296, 124] on span "Renovation" at bounding box center [302, 126] width 33 height 6
type input "Renovation"
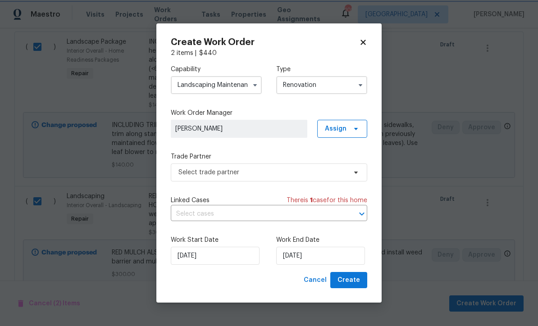
scroll to position [0, 0]
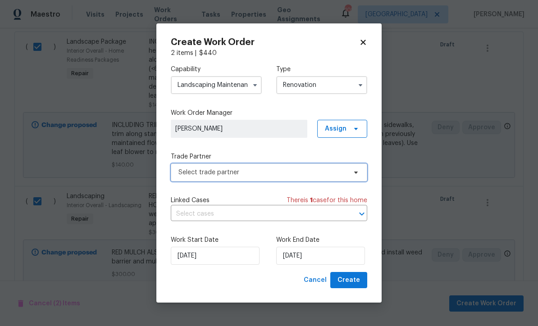
click at [189, 172] on span "Select trade partner" at bounding box center [262, 172] width 168 height 9
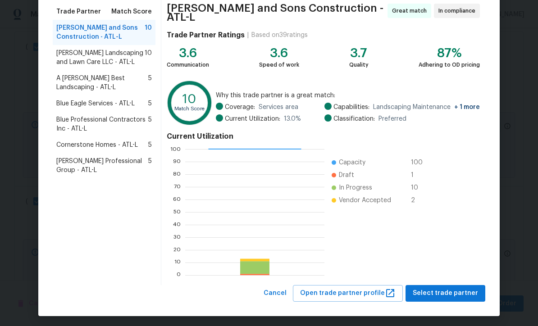
scroll to position [71, 0]
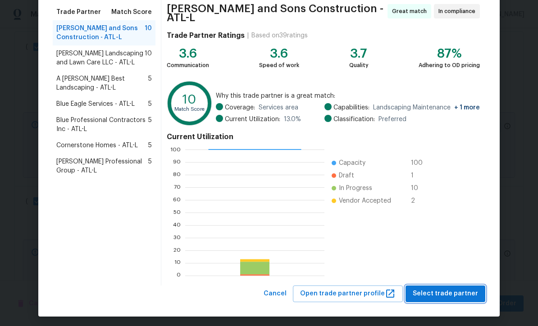
click at [436, 286] on button "Select trade partner" at bounding box center [446, 294] width 80 height 17
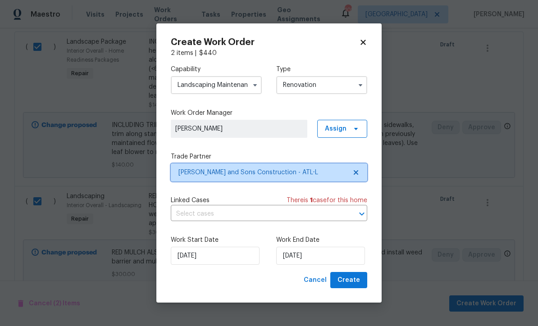
scroll to position [0, 0]
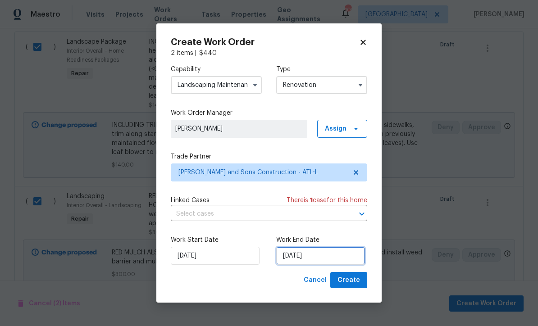
click at [290, 260] on input "[DATE]" at bounding box center [320, 256] width 89 height 18
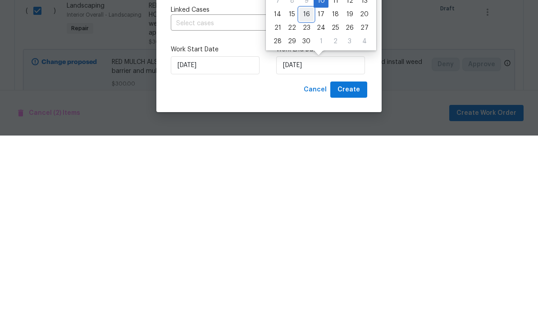
click at [304, 199] on div "16" at bounding box center [306, 205] width 14 height 13
type input "[DATE]"
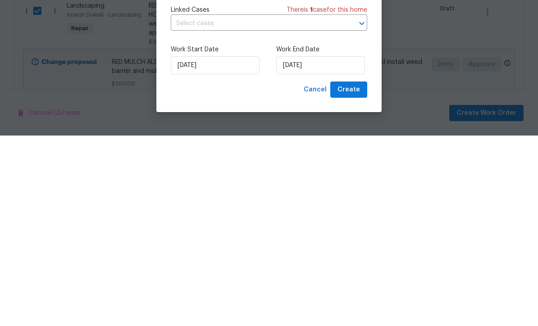
scroll to position [30, 0]
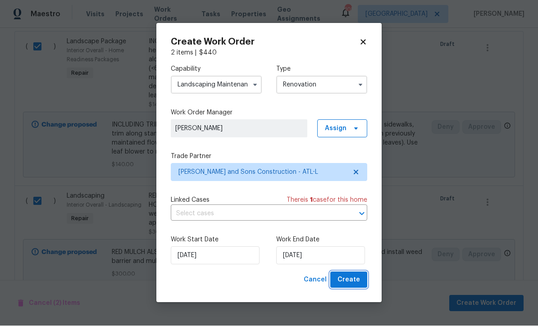
click at [347, 275] on span "Create" at bounding box center [349, 280] width 23 height 11
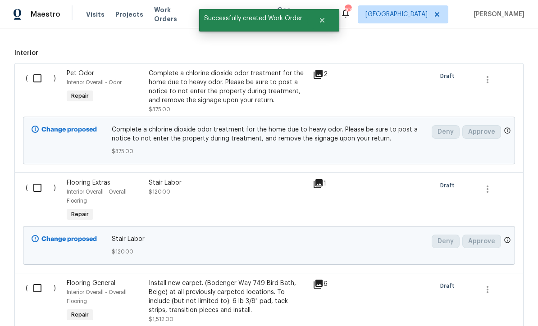
scroll to position [297, 0]
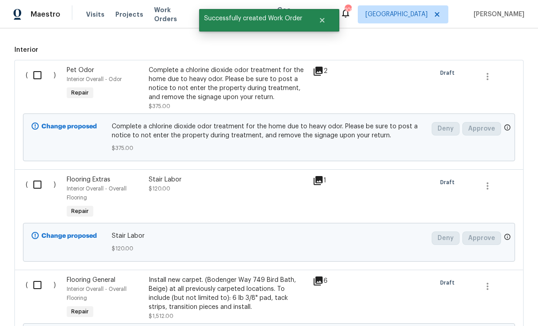
click at [36, 175] on input "checkbox" at bounding box center [41, 184] width 26 height 19
checkbox input "true"
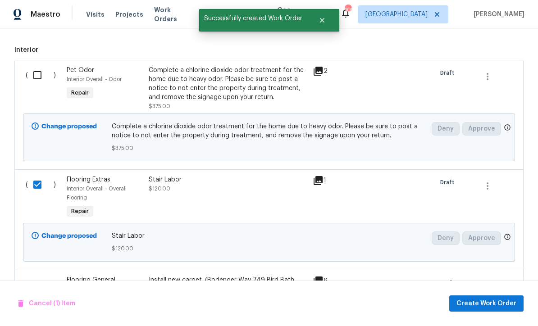
click at [37, 276] on input "checkbox" at bounding box center [41, 285] width 26 height 19
checkbox input "true"
click at [479, 302] on span "Create Work Order" at bounding box center [487, 303] width 60 height 11
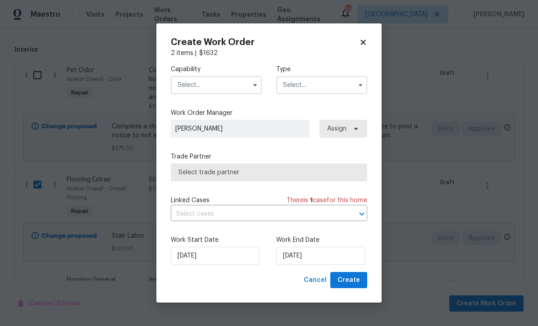
click at [193, 85] on input "text" at bounding box center [216, 85] width 91 height 18
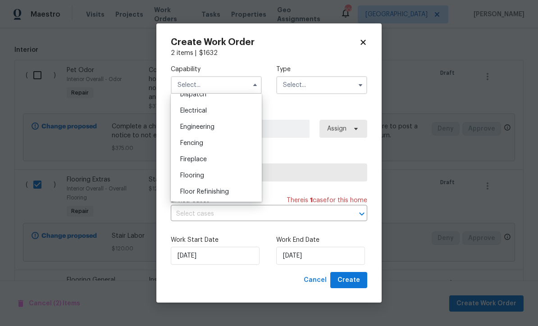
scroll to position [281, 0]
click at [189, 175] on span "Flooring" at bounding box center [192, 173] width 24 height 6
type input "Flooring"
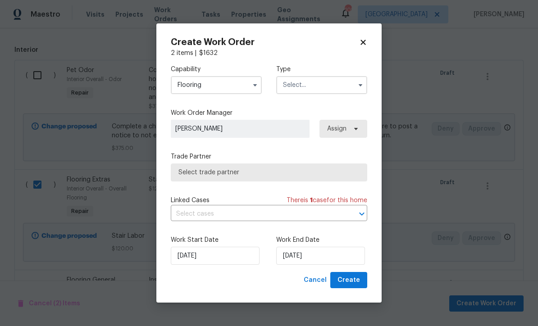
click at [293, 84] on input "text" at bounding box center [321, 85] width 91 height 18
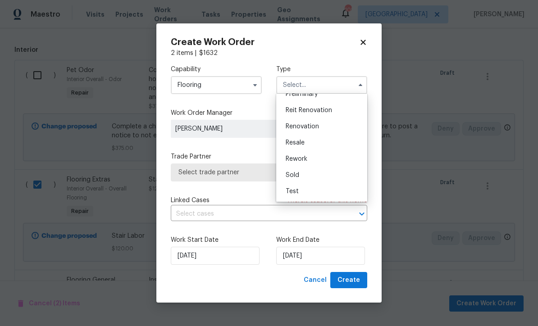
scroll to position [205, 0]
click at [296, 124] on span "Renovation" at bounding box center [302, 126] width 33 height 6
type input "Renovation"
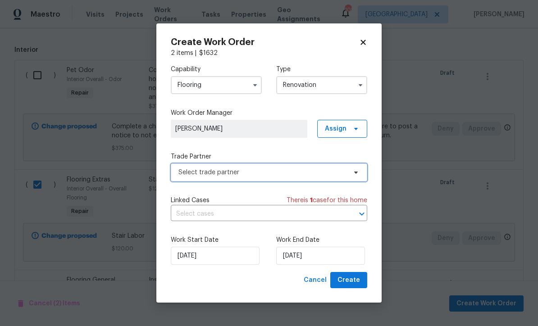
click at [191, 173] on span "Select trade partner" at bounding box center [262, 172] width 168 height 9
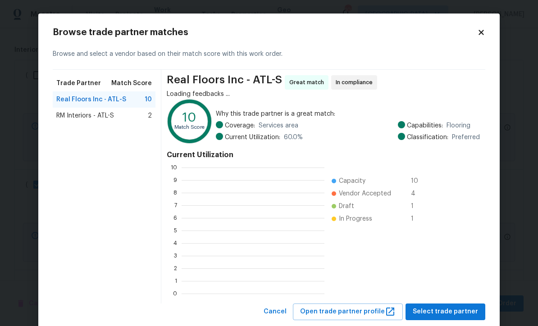
scroll to position [1, 1]
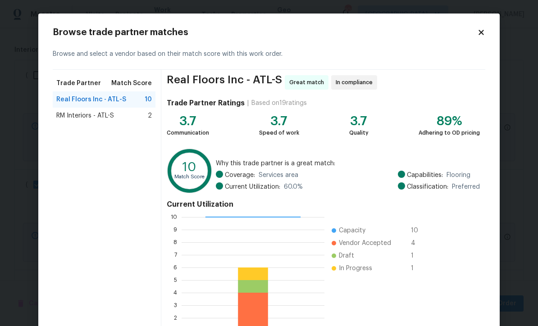
click at [92, 117] on span "RM Interiors - ATL-S" at bounding box center [85, 115] width 58 height 9
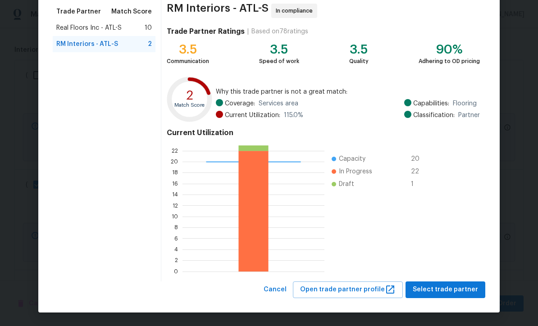
scroll to position [71, 0]
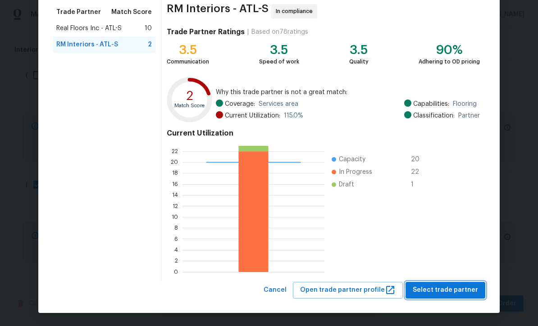
click at [437, 288] on span "Select trade partner" at bounding box center [445, 290] width 65 height 11
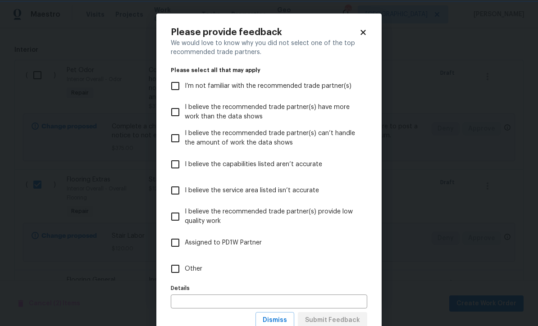
scroll to position [0, 0]
click at [177, 270] on input "Other" at bounding box center [175, 269] width 19 height 19
checkbox input "true"
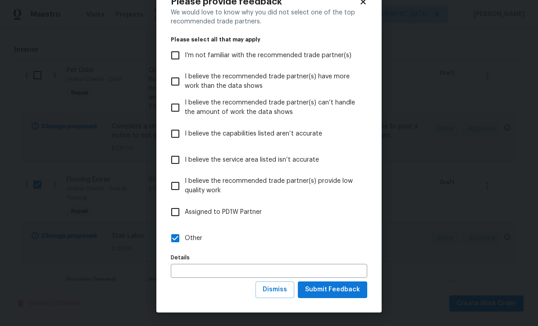
scroll to position [31, 0]
click at [334, 288] on span "Submit Feedback" at bounding box center [332, 289] width 55 height 11
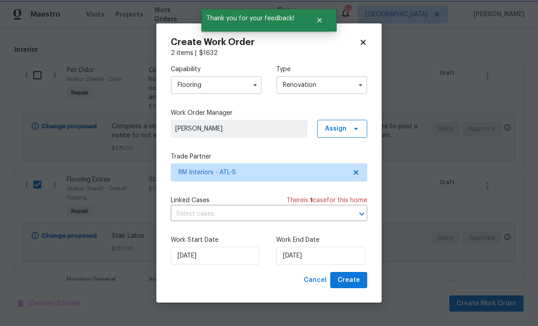
scroll to position [0, 0]
click at [289, 259] on input "[DATE]" at bounding box center [320, 256] width 89 height 18
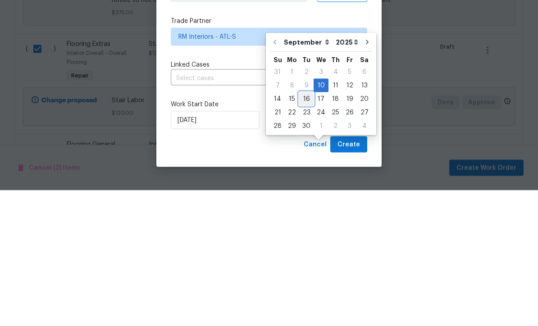
click at [302, 228] on div "16" at bounding box center [306, 234] width 14 height 13
type input "[DATE]"
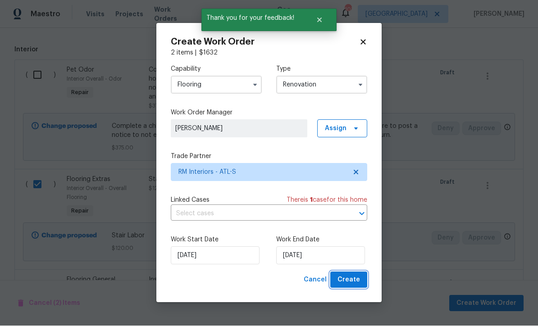
click at [347, 273] on button "Create" at bounding box center [348, 280] width 37 height 17
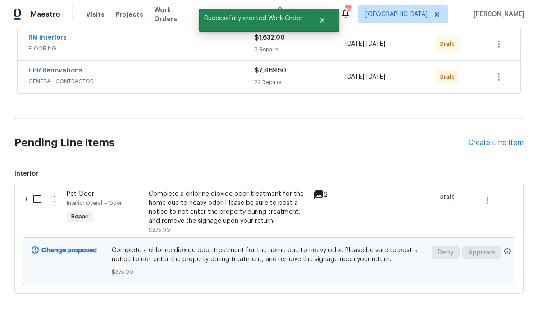
scroll to position [206, 0]
click at [35, 191] on input "checkbox" at bounding box center [41, 200] width 26 height 19
checkbox input "true"
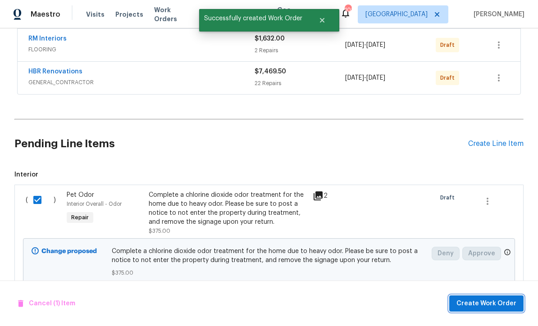
click at [475, 300] on span "Create Work Order" at bounding box center [487, 303] width 60 height 11
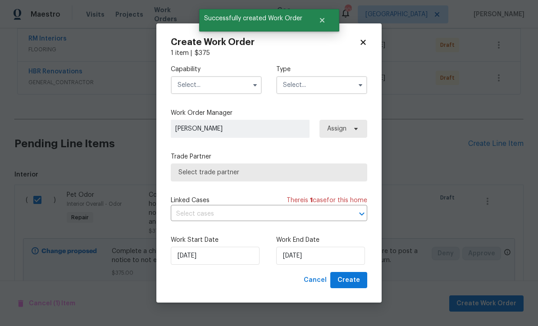
click at [188, 83] on input "text" at bounding box center [216, 85] width 91 height 18
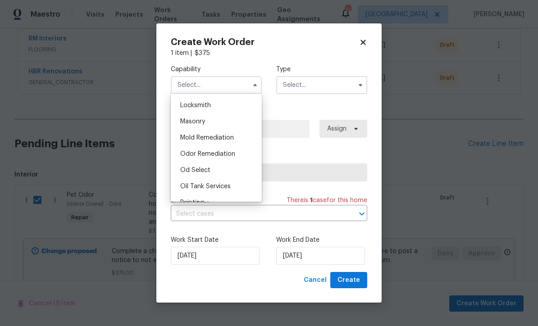
scroll to position [659, 0]
click at [201, 153] on span "Odor Remediation" at bounding box center [207, 154] width 55 height 6
type input "Odor Remediation"
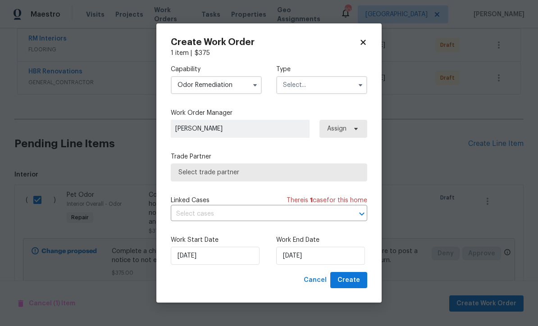
click at [292, 83] on input "text" at bounding box center [321, 85] width 91 height 18
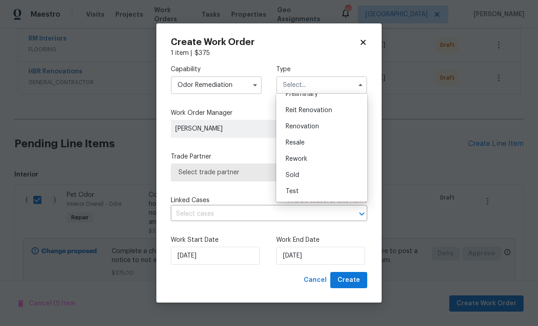
scroll to position [205, 0]
click at [296, 124] on span "Renovation" at bounding box center [302, 126] width 33 height 6
type input "Renovation"
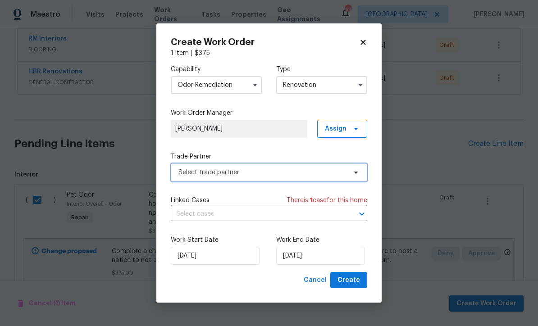
click at [190, 172] on span "Select trade partner" at bounding box center [262, 172] width 168 height 9
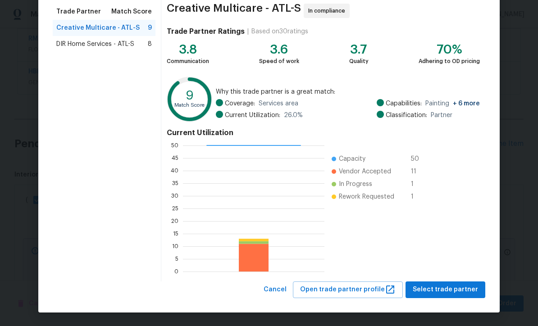
scroll to position [71, 0]
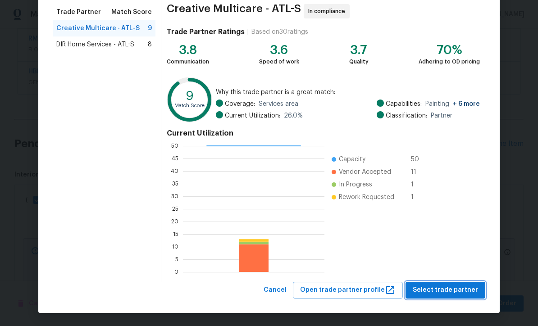
click at [443, 285] on span "Select trade partner" at bounding box center [445, 290] width 65 height 11
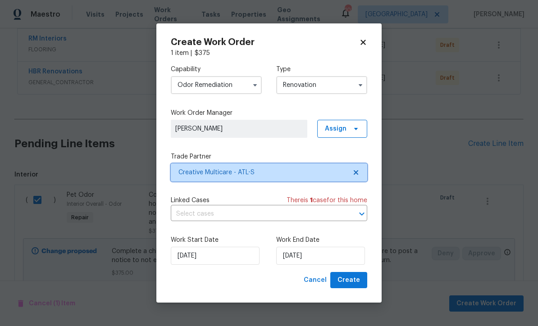
scroll to position [0, 0]
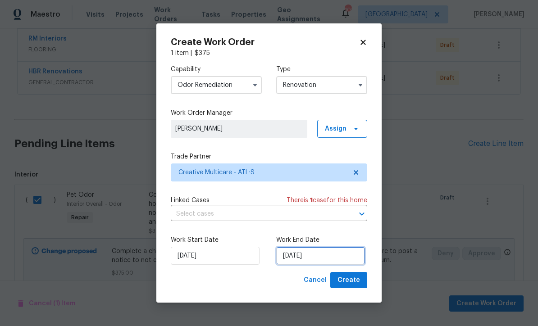
click at [286, 254] on input "[DATE]" at bounding box center [320, 256] width 89 height 18
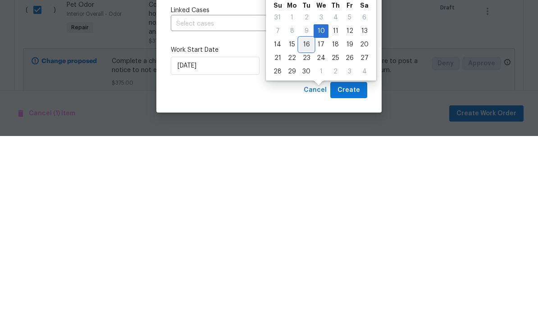
click at [304, 228] on div "16" at bounding box center [306, 234] width 14 height 13
type input "[DATE]"
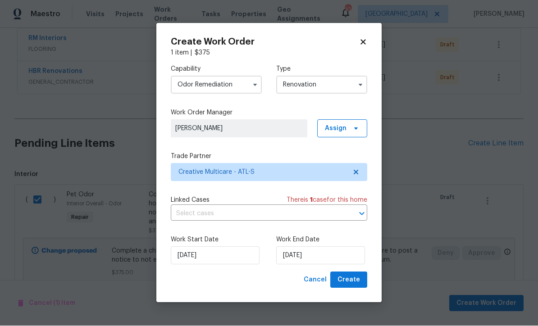
click at [348, 278] on span "Create" at bounding box center [349, 280] width 23 height 11
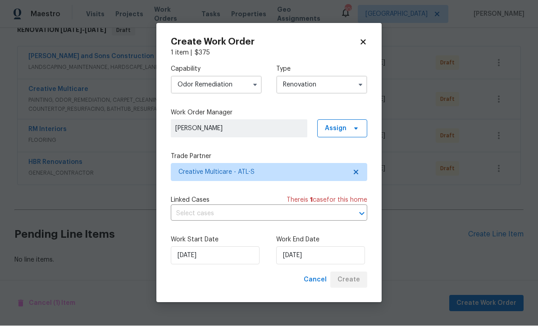
scroll to position [124, 0]
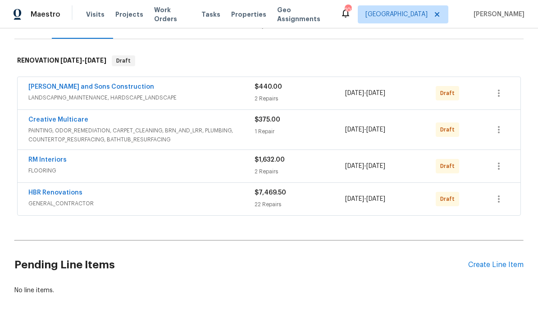
click at [53, 190] on link "HBR Renovations" at bounding box center [55, 193] width 54 height 6
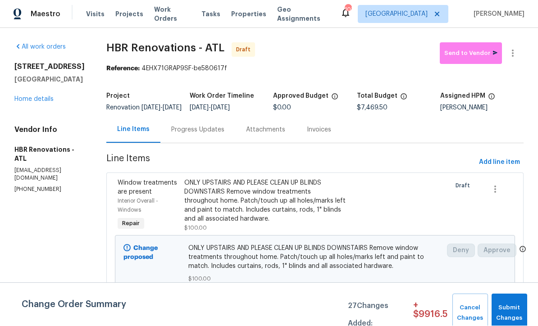
scroll to position [0, 0]
click at [516, 311] on span "Submit Changes" at bounding box center [509, 313] width 27 height 21
click at [506, 307] on span "Submit Changes" at bounding box center [509, 313] width 27 height 21
click at [510, 309] on span "Submit Changes" at bounding box center [509, 313] width 27 height 21
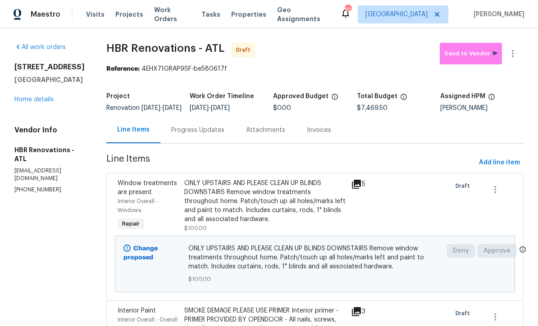
click at [196, 135] on div "Progress Updates" at bounding box center [197, 130] width 53 height 9
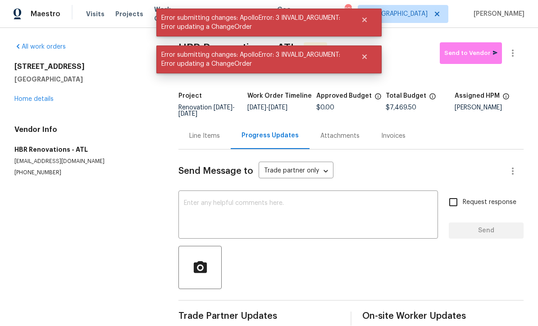
scroll to position [15, 0]
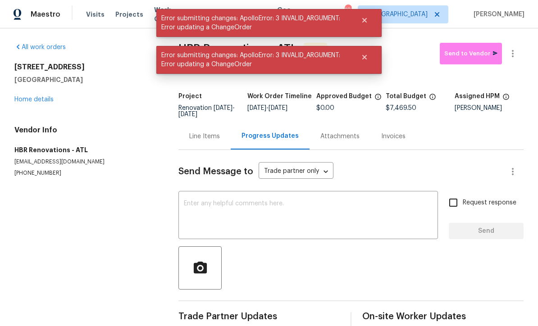
click at [189, 201] on textarea at bounding box center [308, 217] width 249 height 32
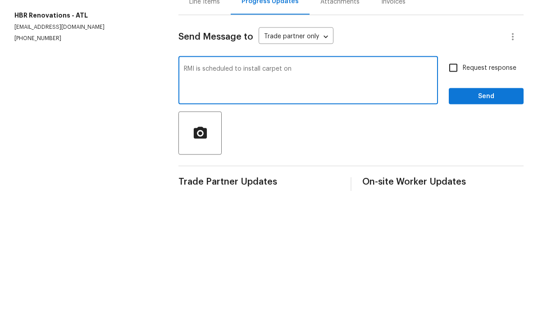
scroll to position [0, 0]
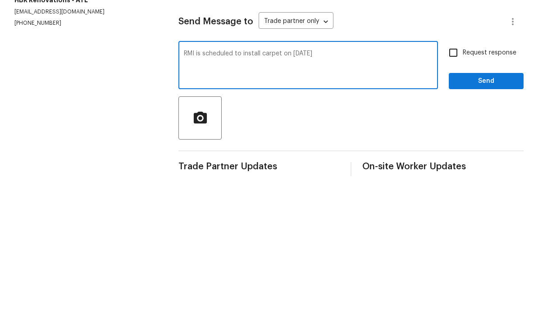
type textarea "RMI is scheduled to install carpet on 9/16/25"
click at [457, 193] on input "Request response" at bounding box center [453, 202] width 19 height 19
checkbox input "true"
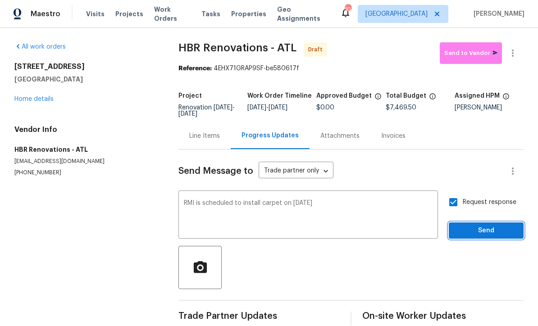
click at [497, 223] on button "Send" at bounding box center [486, 231] width 75 height 17
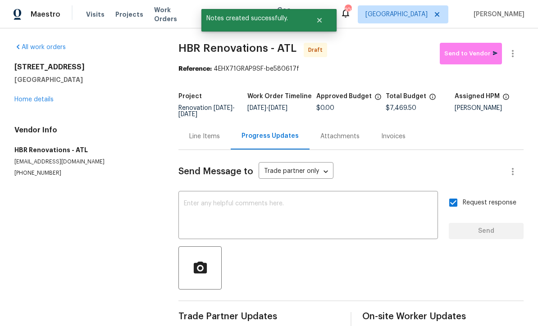
click at [191, 201] on textarea at bounding box center [308, 217] width 249 height 32
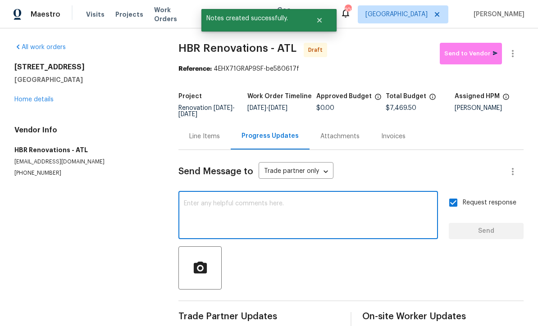
scroll to position [15, 0]
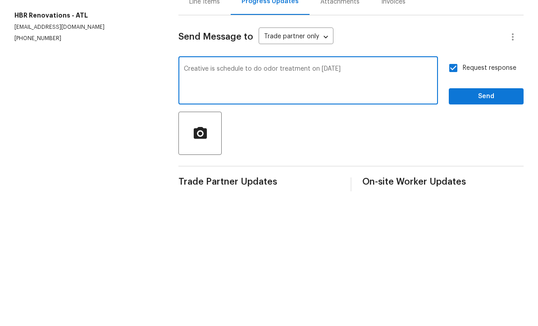
type textarea "Creative is schedule to do odor treatment on 9/17/25"
click at [456, 193] on input "Request response" at bounding box center [453, 202] width 19 height 19
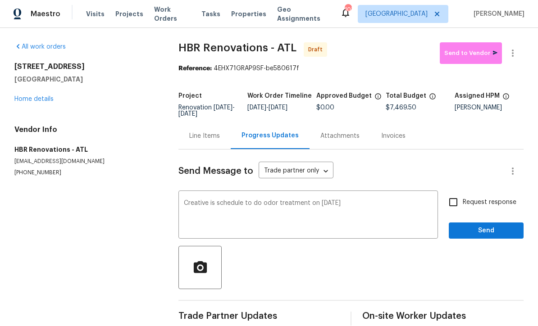
click at [459, 193] on input "Request response" at bounding box center [453, 202] width 19 height 19
checkbox input "true"
click at [490, 226] on span "Send" at bounding box center [486, 231] width 60 height 11
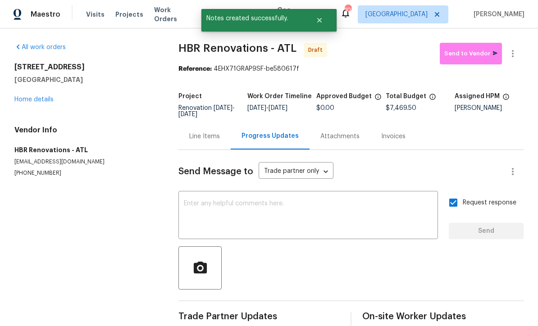
scroll to position [0, 0]
click at [30, 96] on link "Home details" at bounding box center [33, 99] width 39 height 6
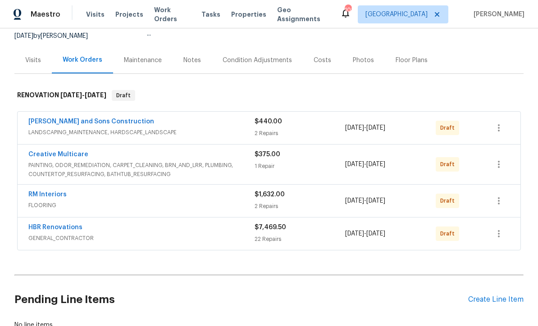
scroll to position [93, 0]
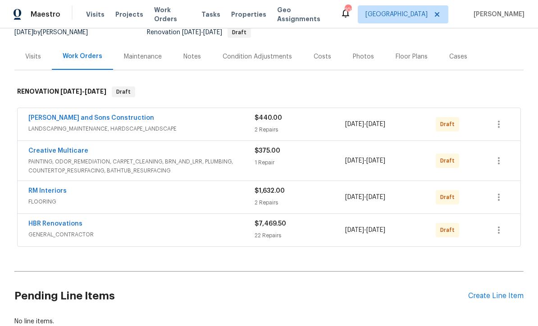
click at [42, 188] on link "RM Interiors" at bounding box center [47, 191] width 38 height 6
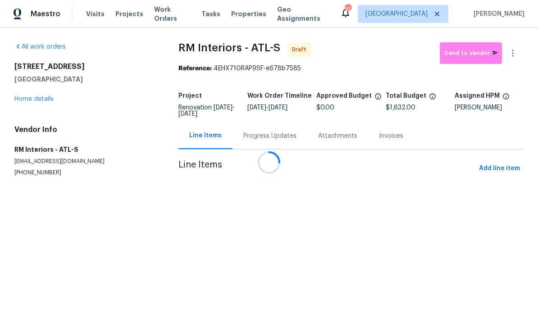
scroll to position [0, 0]
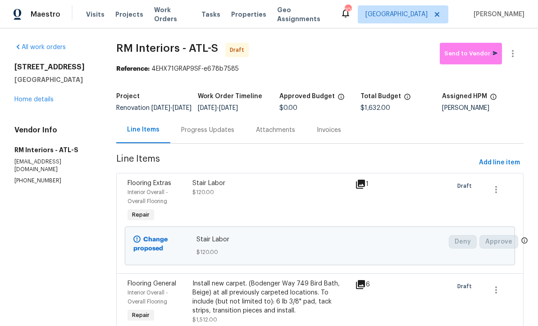
click at [256, 134] on div "Attachments" at bounding box center [275, 130] width 39 height 9
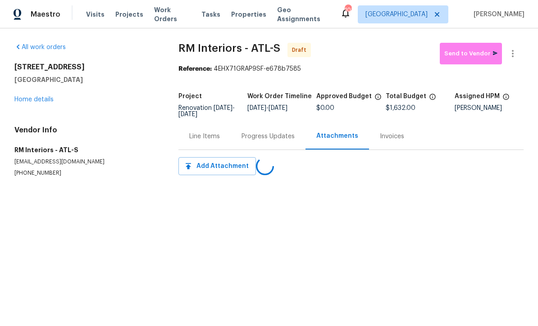
click at [255, 138] on div "Progress Updates" at bounding box center [268, 136] width 53 height 9
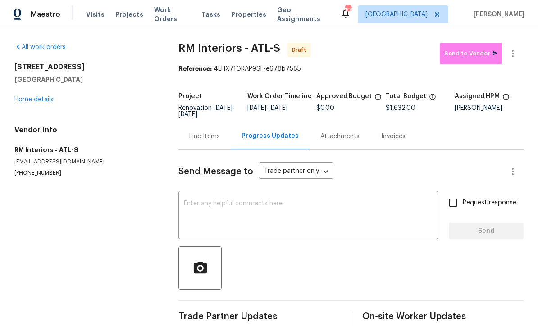
click at [188, 210] on textarea at bounding box center [308, 217] width 249 height 32
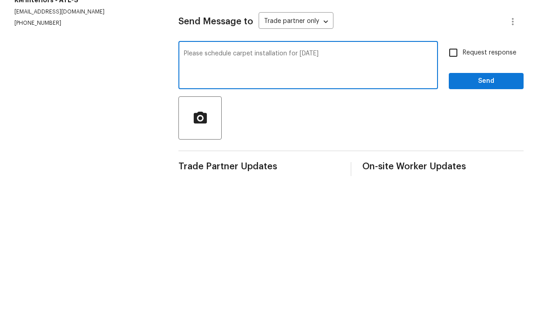
type textarea "Please schedule carpet installation for 9/16/25"
click at [455, 193] on input "Request response" at bounding box center [453, 202] width 19 height 19
checkbox input "true"
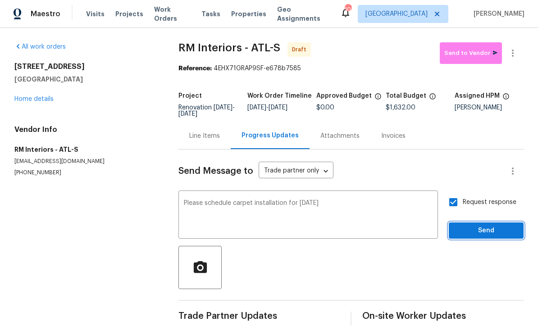
click at [495, 226] on span "Send" at bounding box center [486, 231] width 60 height 11
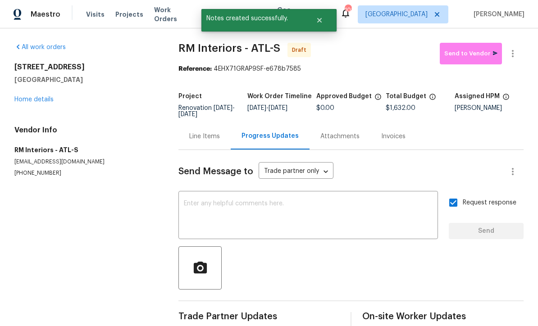
scroll to position [15, 0]
click at [30, 96] on link "Home details" at bounding box center [33, 99] width 39 height 6
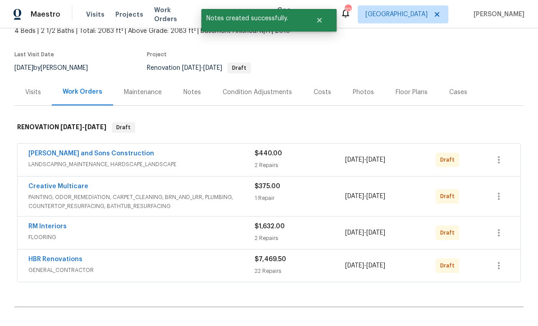
scroll to position [57, 0]
click at [53, 184] on link "Creative Multicare" at bounding box center [58, 187] width 60 height 6
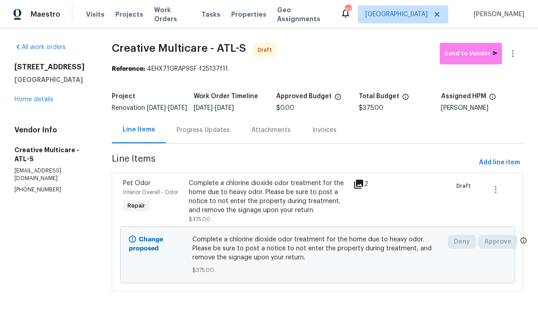
click at [210, 135] on div "Progress Updates" at bounding box center [203, 130] width 53 height 9
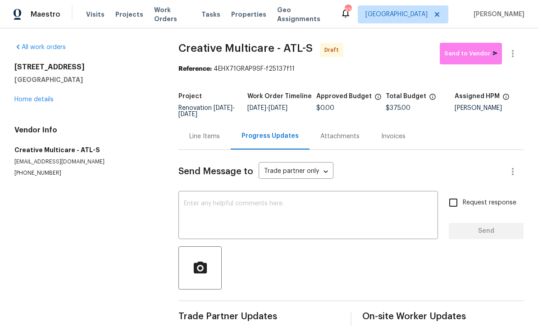
click at [185, 199] on div "x ​" at bounding box center [308, 216] width 260 height 46
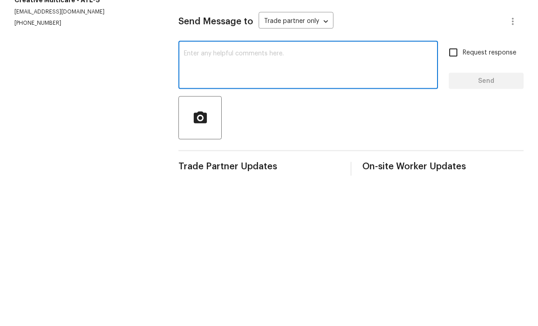
type textarea "O"
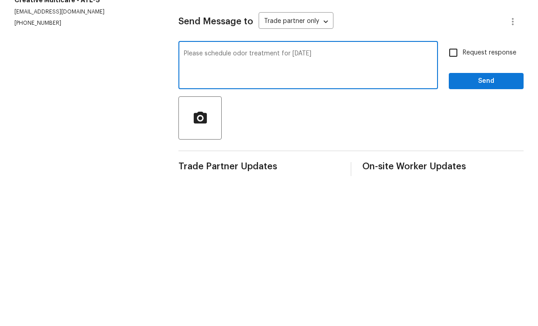
type textarea "Please schedule odor treatment for 9/17/25"
click at [453, 193] on input "Request response" at bounding box center [453, 202] width 19 height 19
checkbox input "true"
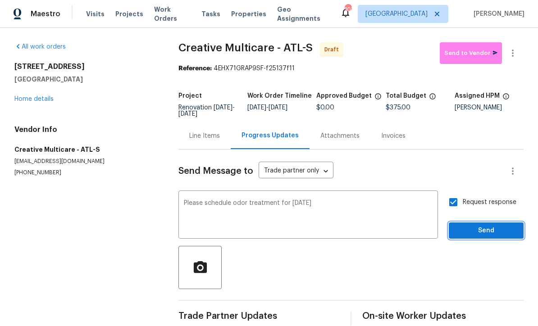
click at [504, 226] on span "Send" at bounding box center [486, 231] width 60 height 11
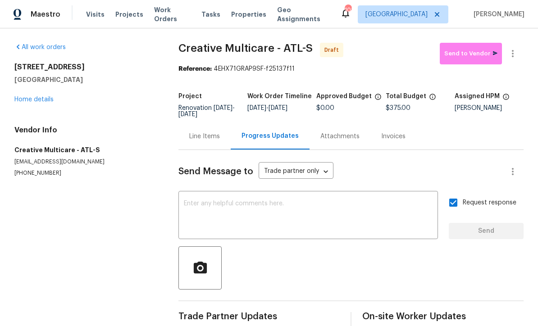
click at [32, 96] on link "Home details" at bounding box center [33, 99] width 39 height 6
